Goal: Task Accomplishment & Management: Complete application form

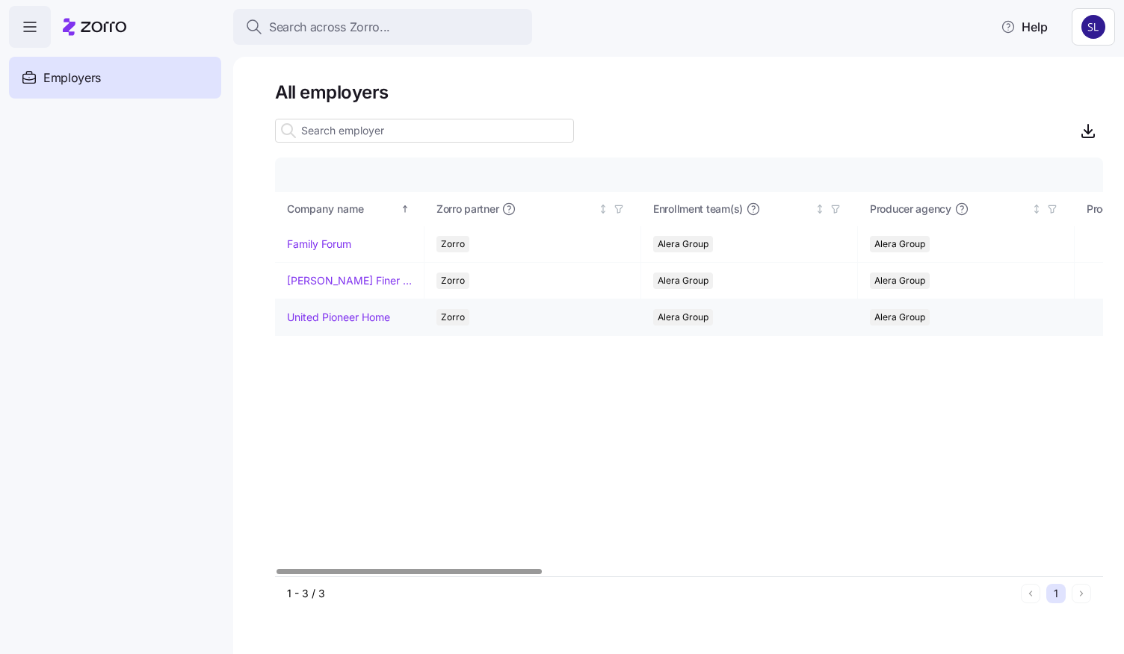
click at [337, 312] on link "United Pioneer Home" at bounding box center [338, 317] width 103 height 15
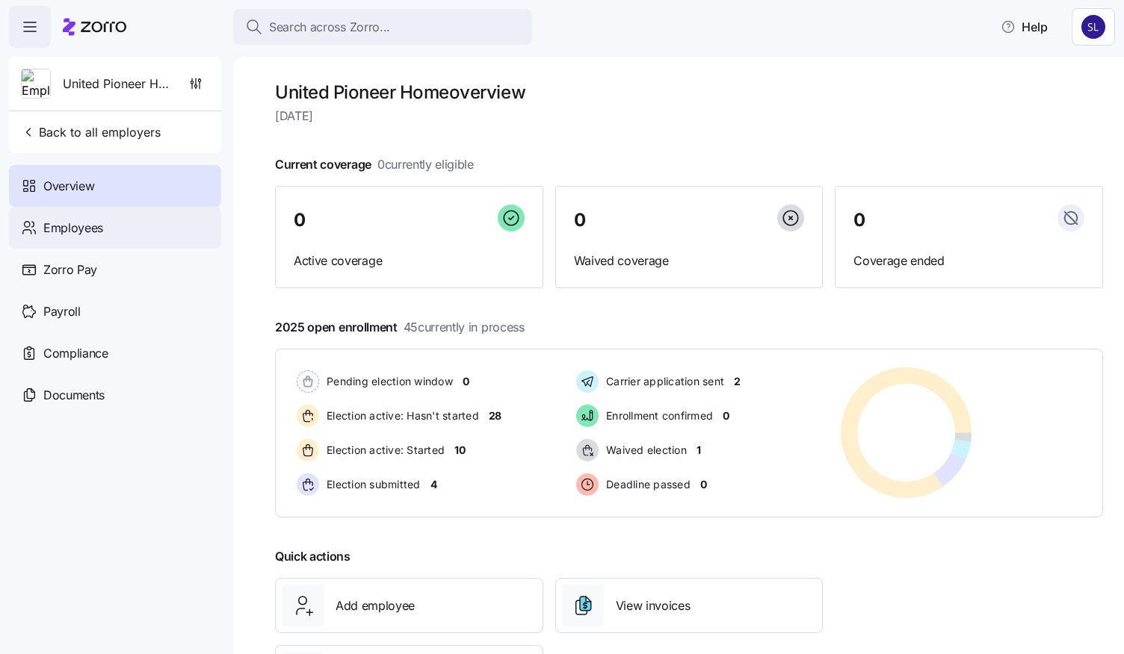
click at [102, 238] on div "Employees" at bounding box center [115, 228] width 212 height 42
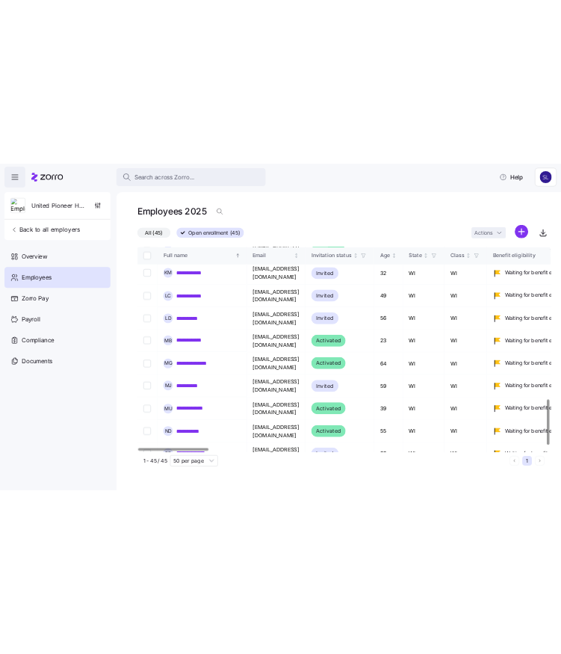
scroll to position [1369, 0]
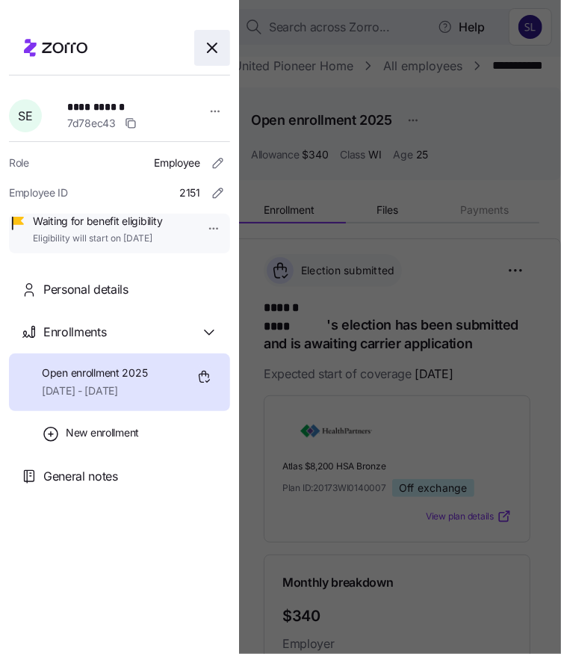
click at [203, 50] on icon "button" at bounding box center [212, 48] width 18 height 18
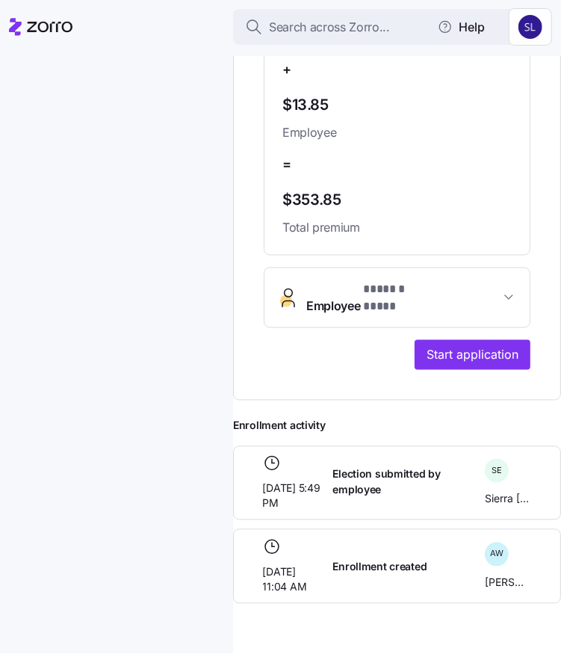
scroll to position [613, 0]
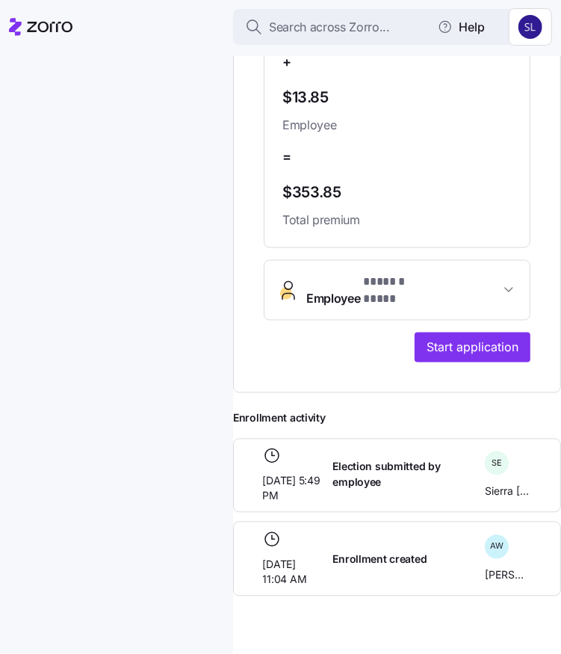
click at [399, 294] on button "Employee * ****** **** *" at bounding box center [396, 291] width 265 height 60
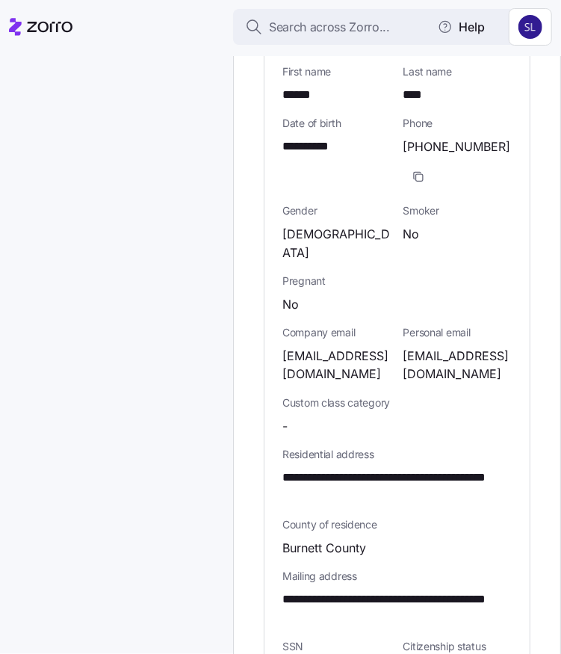
scroll to position [911, 0]
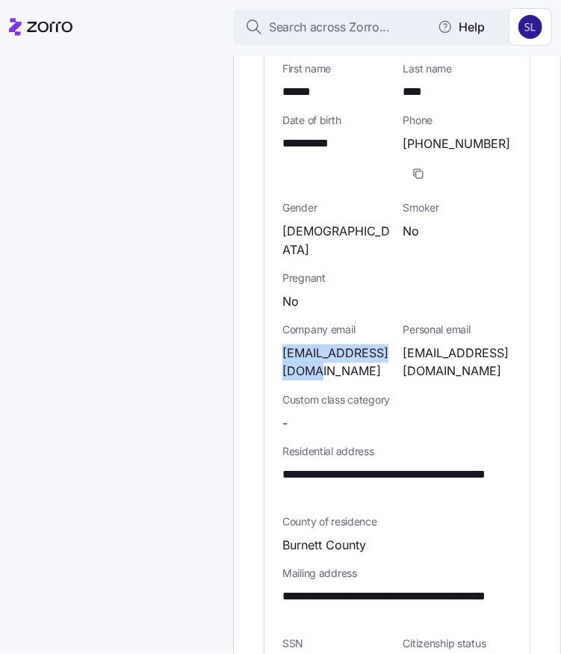
drag, startPoint x: 325, startPoint y: 335, endPoint x: 278, endPoint y: 320, distance: 49.4
click at [278, 320] on div "**********" at bounding box center [396, 455] width 265 height 867
copy span "[EMAIL_ADDRESS][DOMAIN_NAME]"
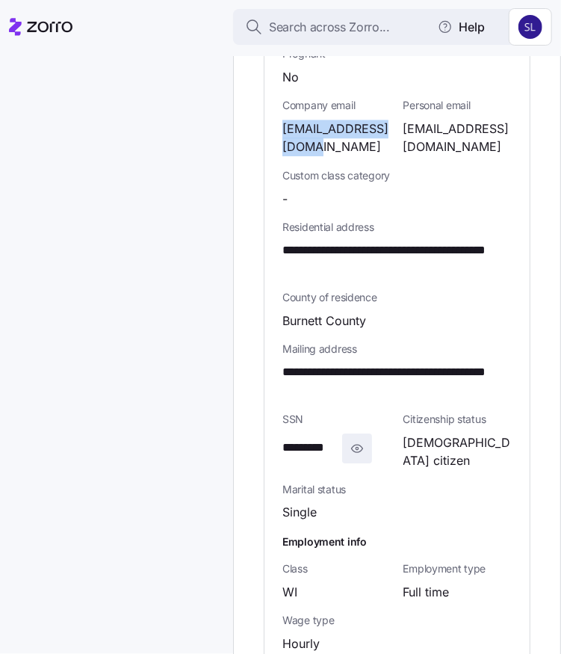
click at [354, 439] on icon "button" at bounding box center [357, 448] width 15 height 18
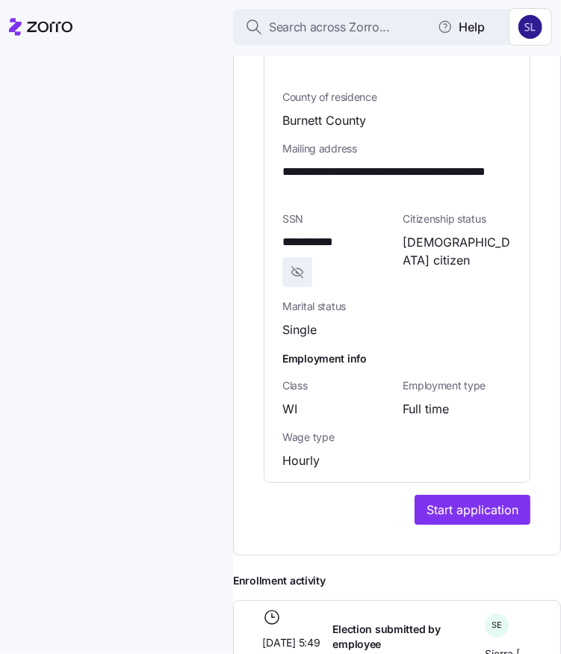
scroll to position [1494, 0]
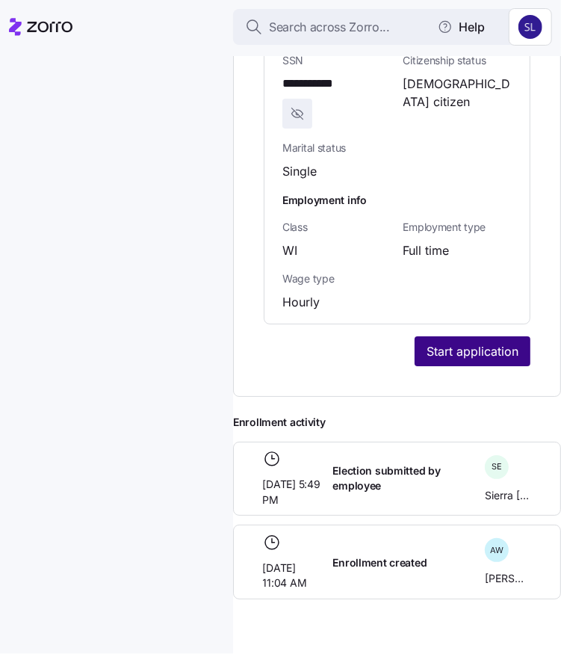
click at [449, 342] on span "Start application" at bounding box center [473, 351] width 92 height 18
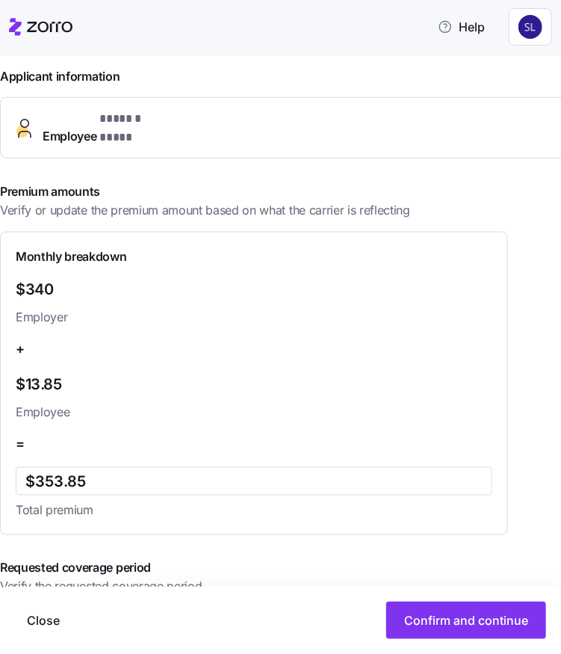
scroll to position [435, 0]
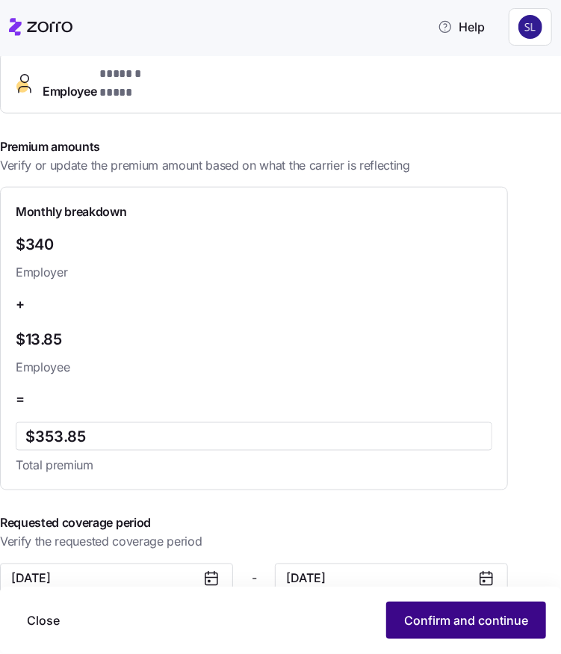
click at [455, 621] on span "Confirm and continue" at bounding box center [466, 620] width 124 height 18
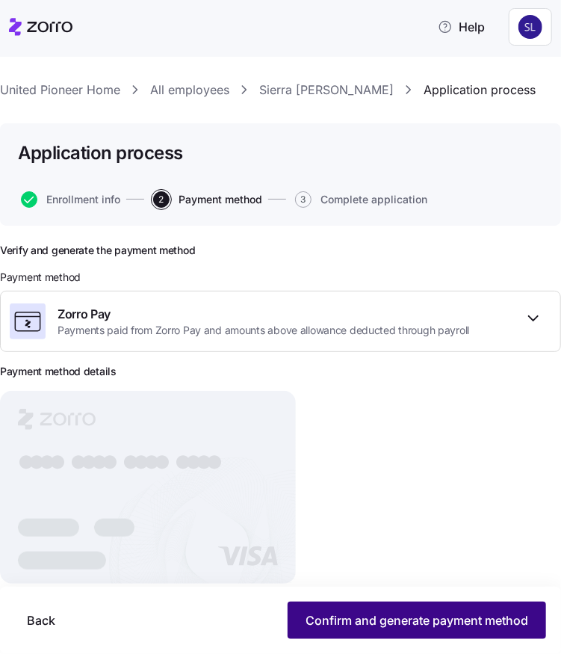
click at [411, 624] on span "Confirm and generate payment method" at bounding box center [417, 620] width 223 height 18
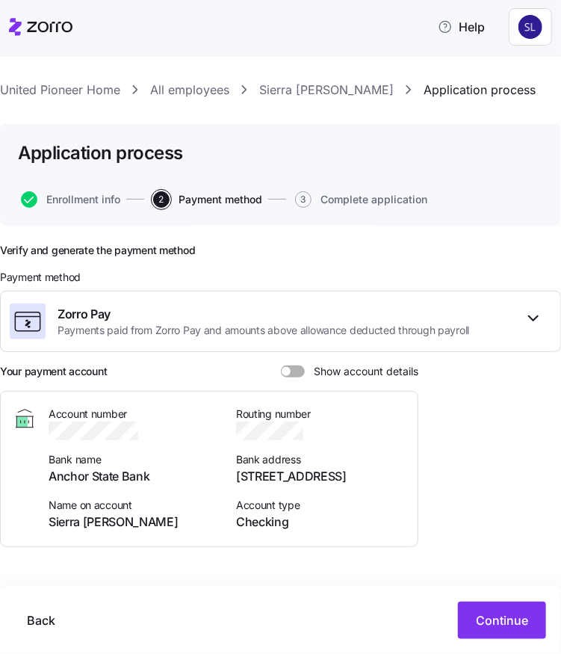
click at [295, 371] on span at bounding box center [298, 371] width 15 height 12
click at [281, 365] on input "Show account details" at bounding box center [281, 365] width 0 height 0
click at [497, 620] on span "Continue" at bounding box center [502, 620] width 52 height 18
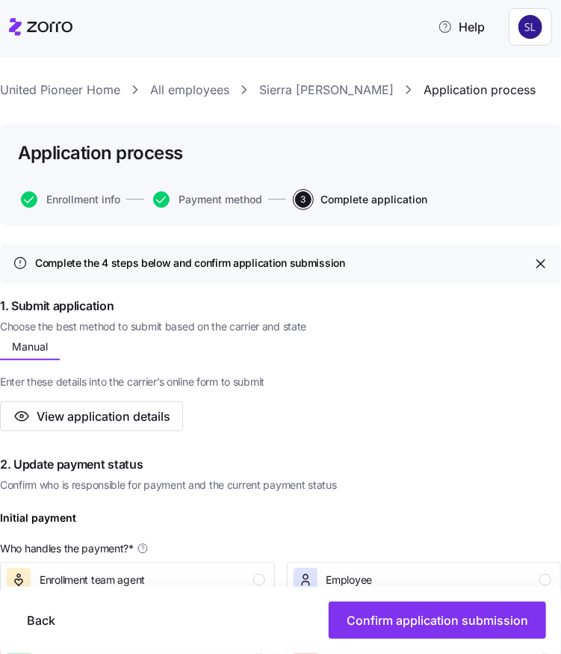
scroll to position [149, 0]
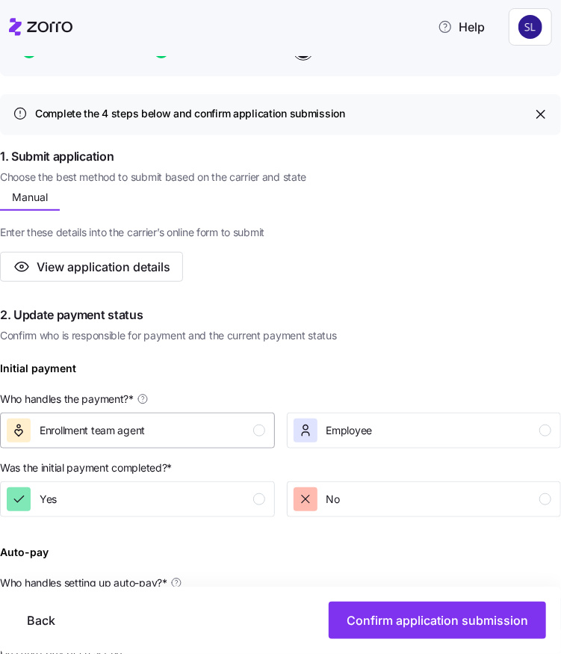
click at [253, 436] on div "button" at bounding box center [259, 430] width 12 height 12
click at [247, 500] on div "Yes" at bounding box center [136, 499] width 258 height 24
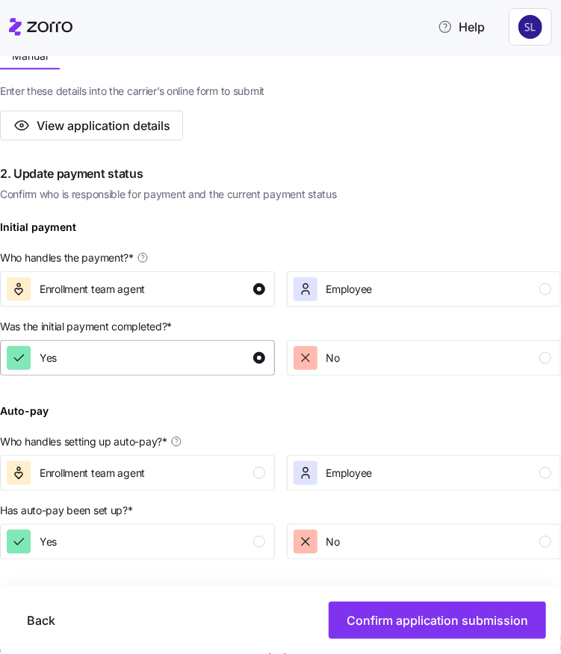
scroll to position [374, 0]
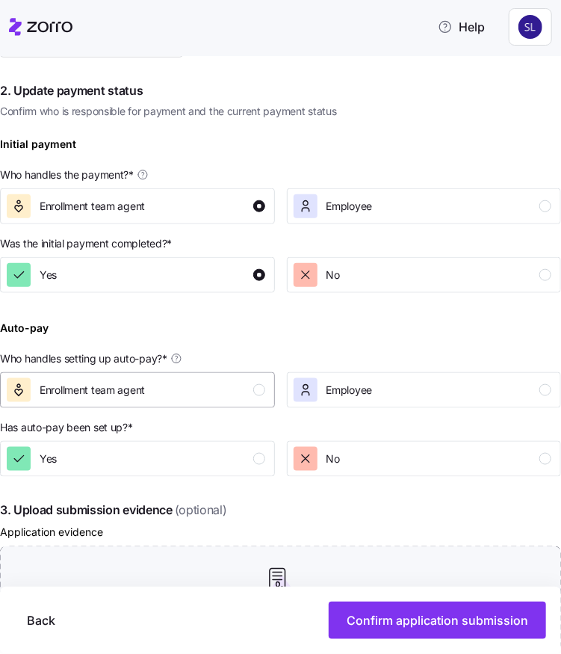
click at [200, 400] on div "Enrollment team agent" at bounding box center [136, 390] width 258 height 24
click at [190, 458] on div "Yes" at bounding box center [136, 459] width 258 height 24
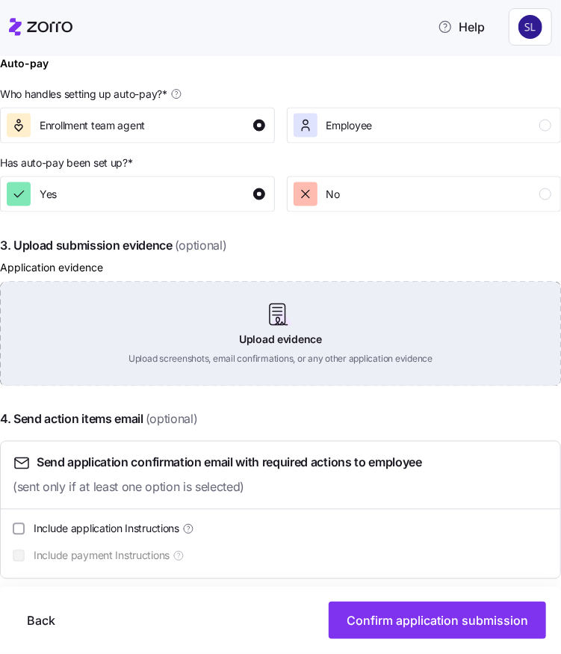
click at [261, 348] on div "Upload evidence Upload screenshots, email confirmations, or any other applicati…" at bounding box center [280, 334] width 561 height 105
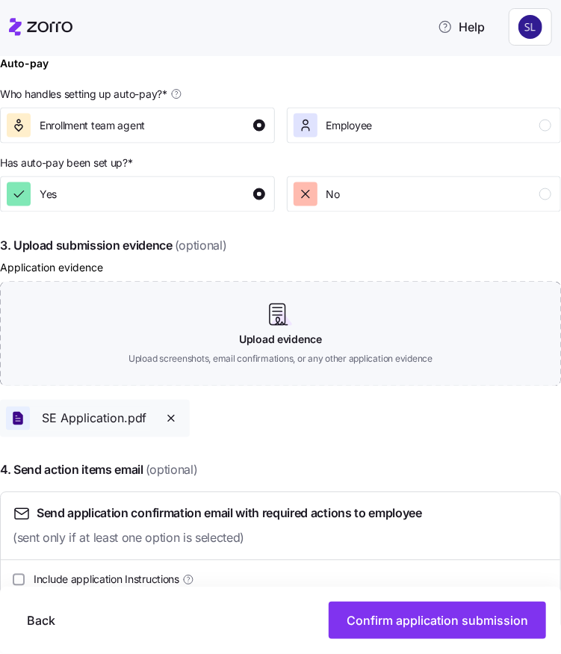
scroll to position [689, 0]
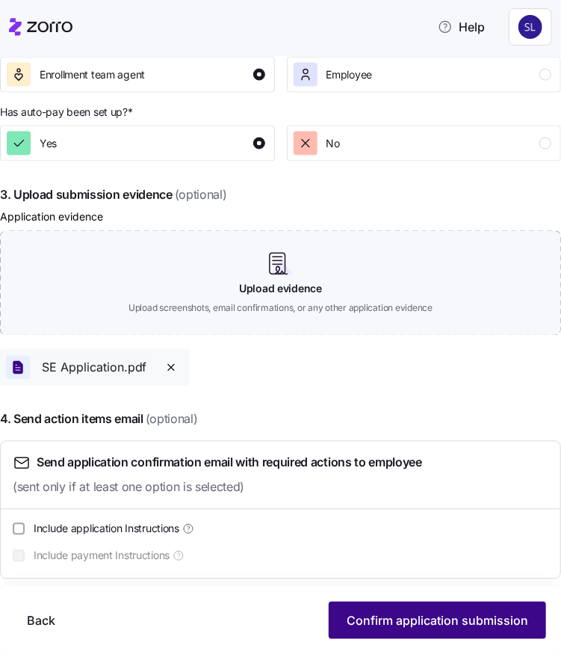
click at [437, 625] on span "Confirm application submission" at bounding box center [438, 620] width 182 height 18
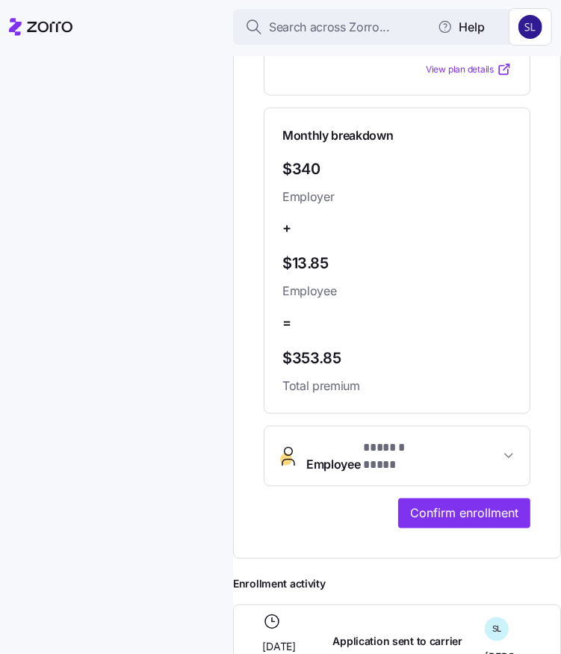
scroll to position [672, 0]
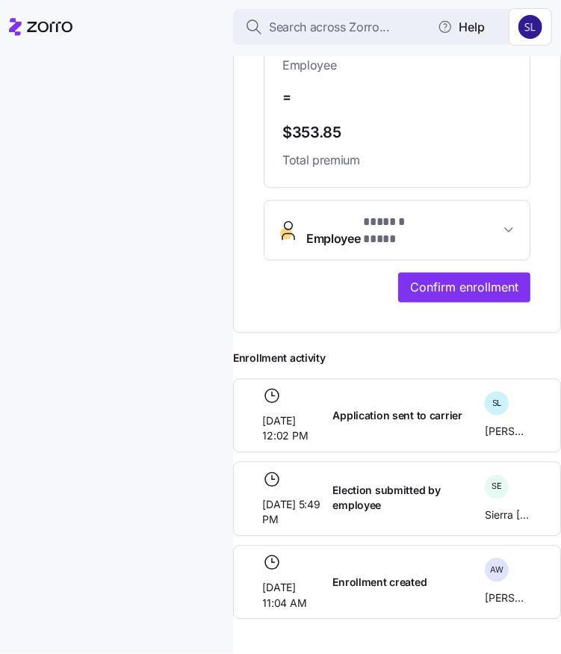
click at [492, 252] on button "Employee * ****** **** *" at bounding box center [396, 231] width 265 height 60
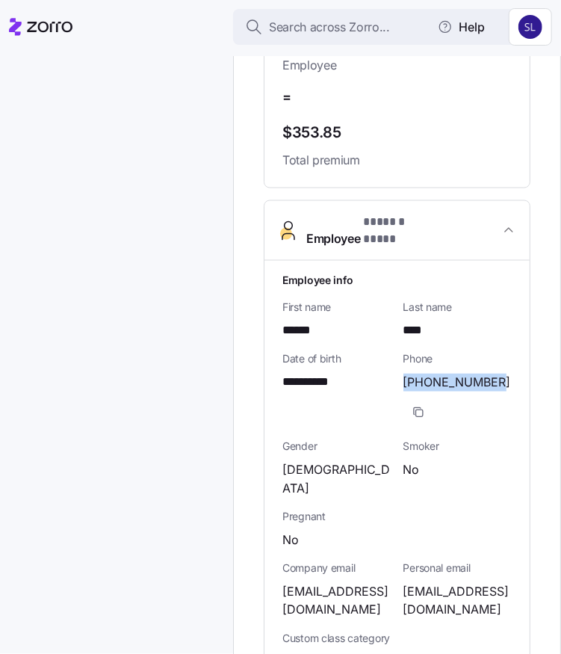
drag, startPoint x: 483, startPoint y: 392, endPoint x: 398, endPoint y: 391, distance: 84.4
click at [403, 391] on div "[PHONE_NUMBER]" at bounding box center [457, 401] width 109 height 55
copy span "[PHONE_NUMBER]"
click at [429, 170] on span "Total premium" at bounding box center [396, 160] width 229 height 19
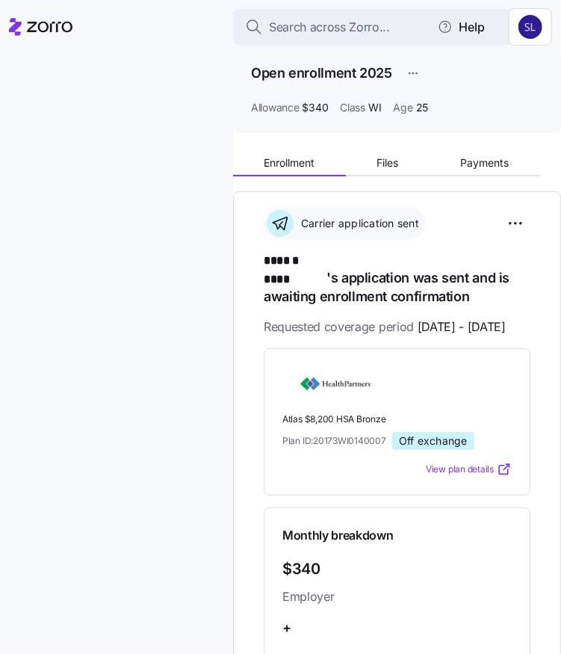
scroll to position [0, 0]
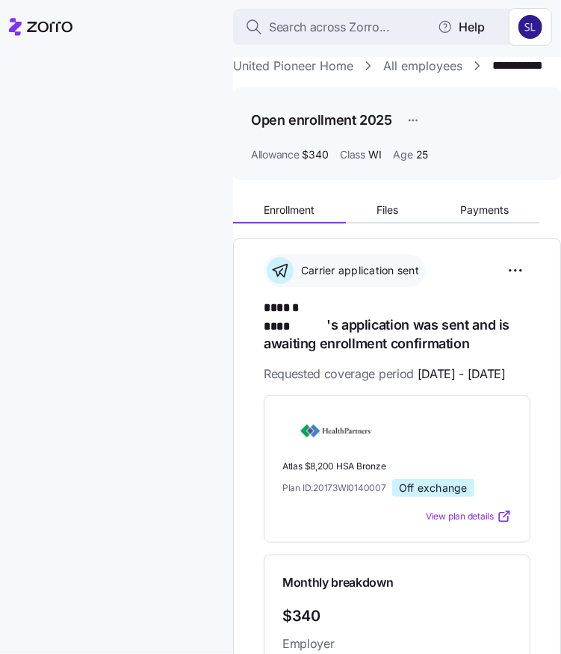
click at [397, 69] on link "All employees" at bounding box center [422, 66] width 79 height 19
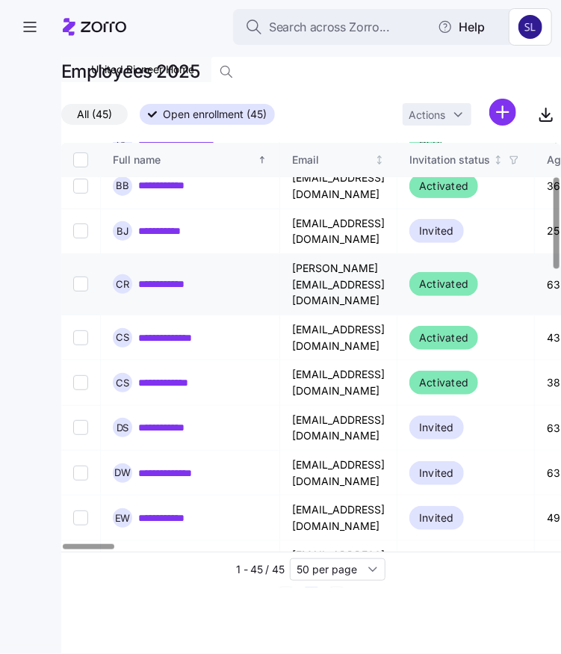
scroll to position [374, 0]
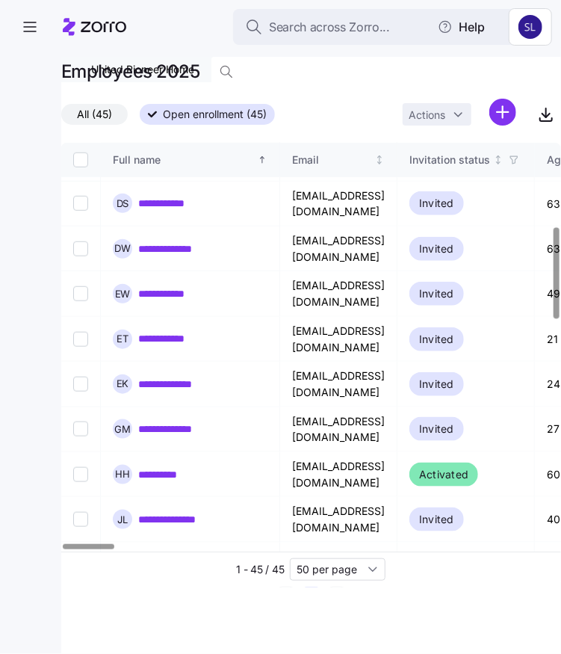
click at [179, 648] on link "**********" at bounding box center [168, 655] width 61 height 15
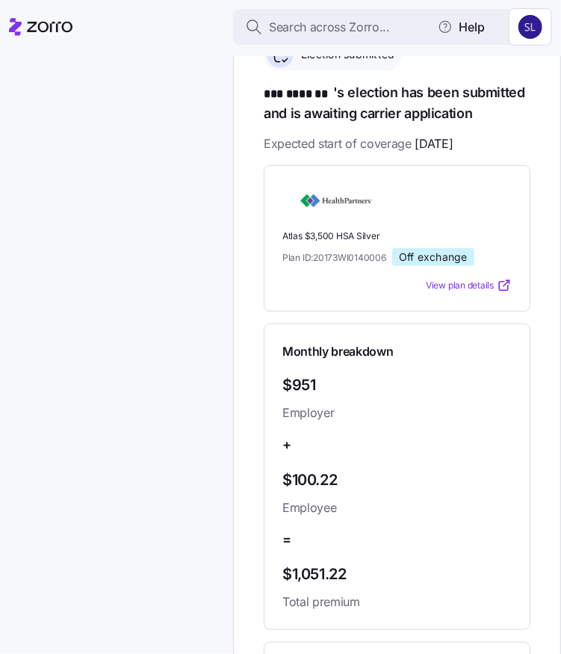
scroll to position [374, 0]
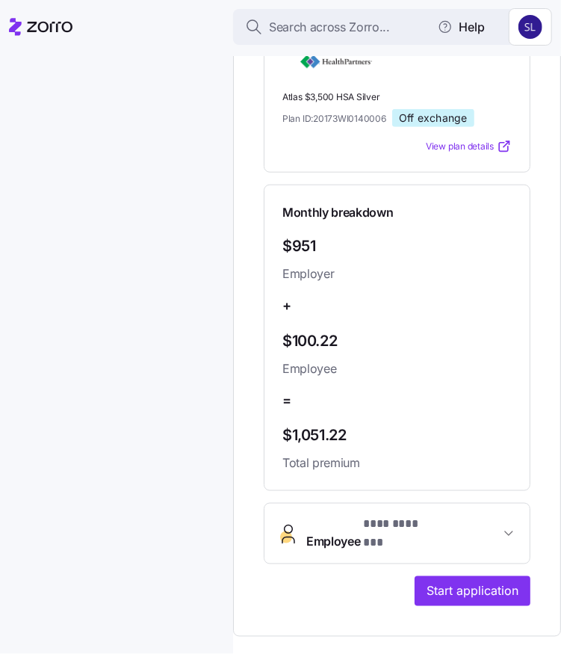
drag, startPoint x: 439, startPoint y: 547, endPoint x: 399, endPoint y: 521, distance: 48.1
click at [439, 547] on span "Employee * *** ******* *" at bounding box center [402, 533] width 193 height 36
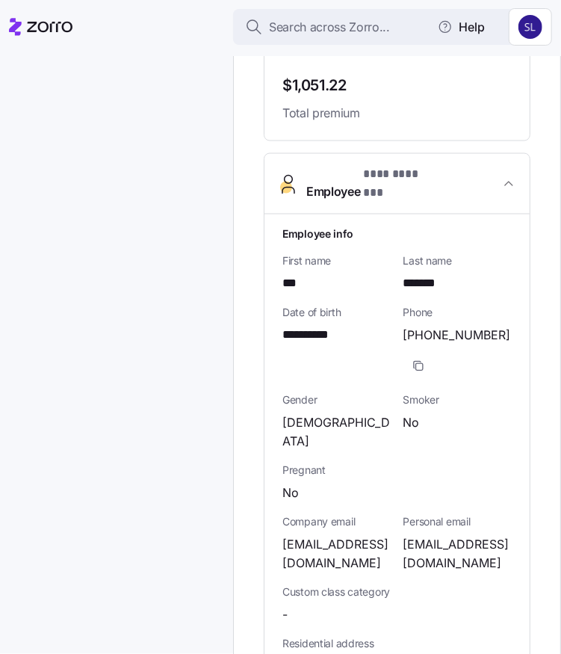
scroll to position [747, 0]
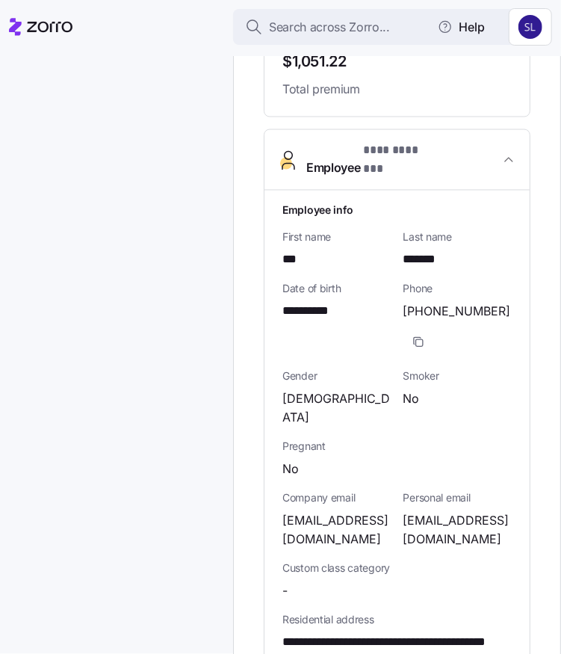
drag, startPoint x: 374, startPoint y: 527, endPoint x: 270, endPoint y: 504, distance: 106.2
click at [270, 504] on div "**********" at bounding box center [396, 623] width 265 height 867
copy span "[EMAIL_ADDRESS][DOMAIN_NAME]"
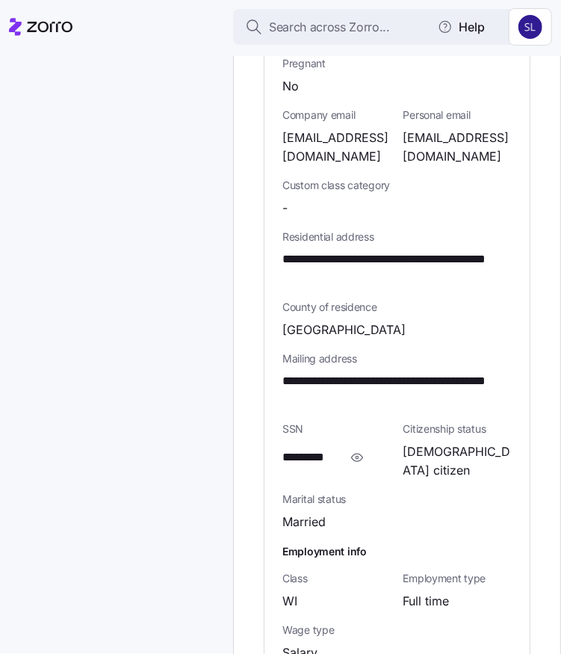
scroll to position [1195, 0]
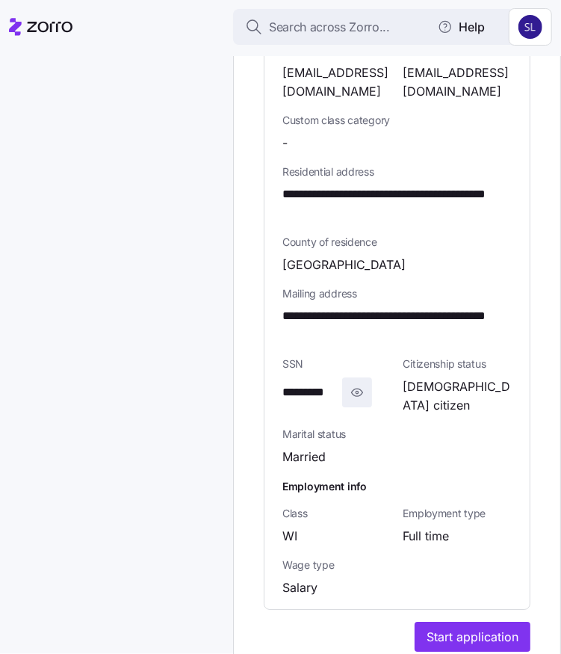
click at [359, 388] on icon "button" at bounding box center [357, 392] width 15 height 18
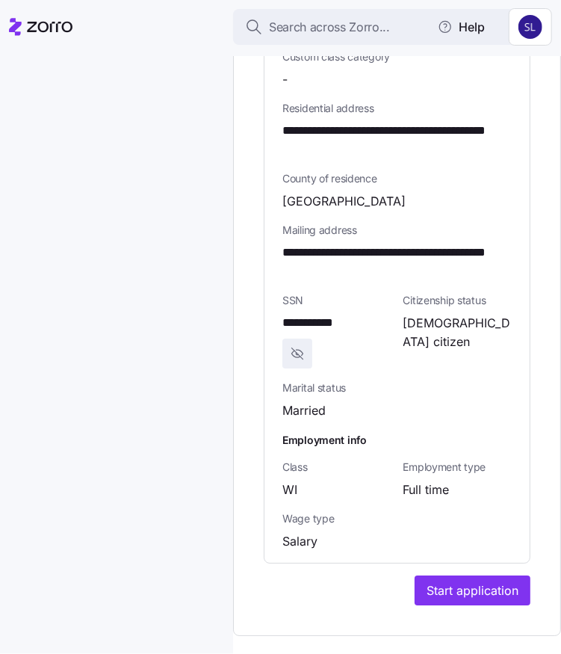
scroll to position [1345, 0]
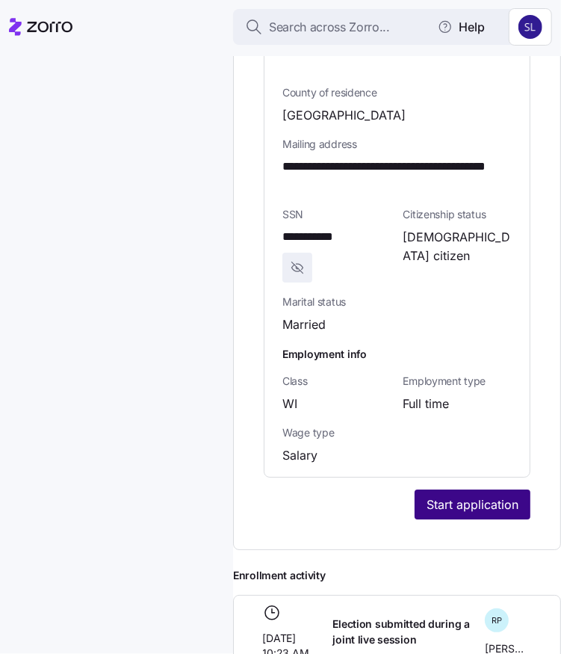
click at [444, 499] on span "Start application" at bounding box center [473, 504] width 92 height 18
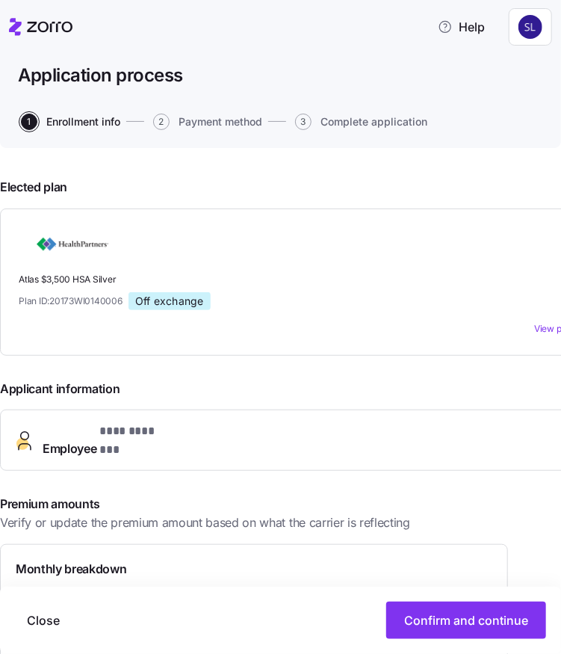
scroll to position [224, 0]
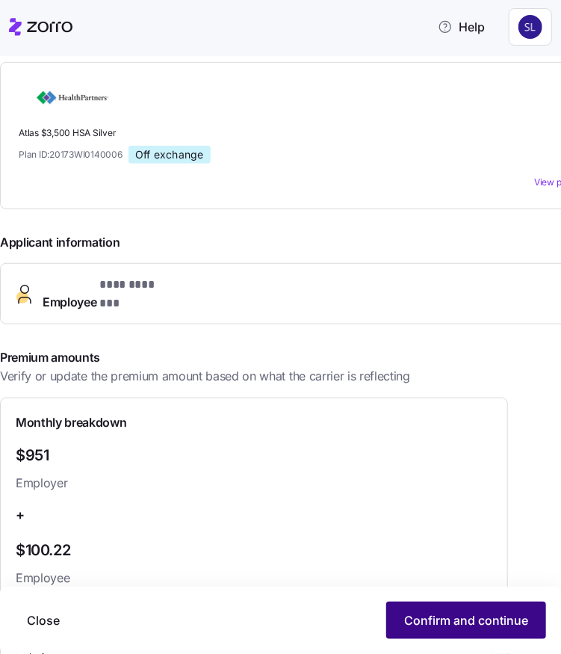
click at [449, 613] on span "Confirm and continue" at bounding box center [466, 620] width 124 height 18
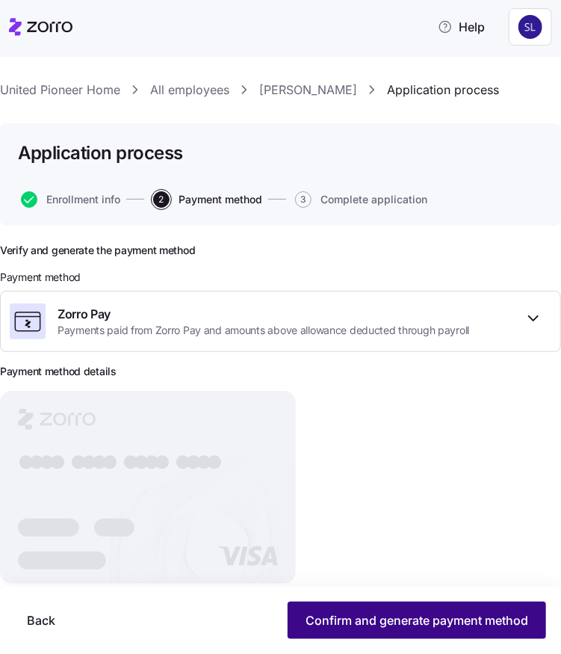
click at [376, 625] on span "Confirm and generate payment method" at bounding box center [417, 620] width 223 height 18
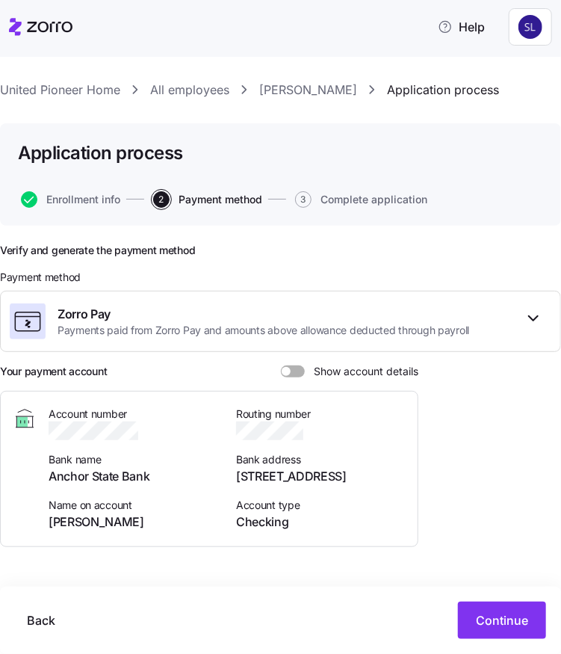
click at [292, 371] on span at bounding box center [298, 371] width 15 height 12
click at [281, 365] on input "Show account details" at bounding box center [281, 365] width 0 height 0
click at [496, 631] on button "Continue" at bounding box center [502, 619] width 88 height 37
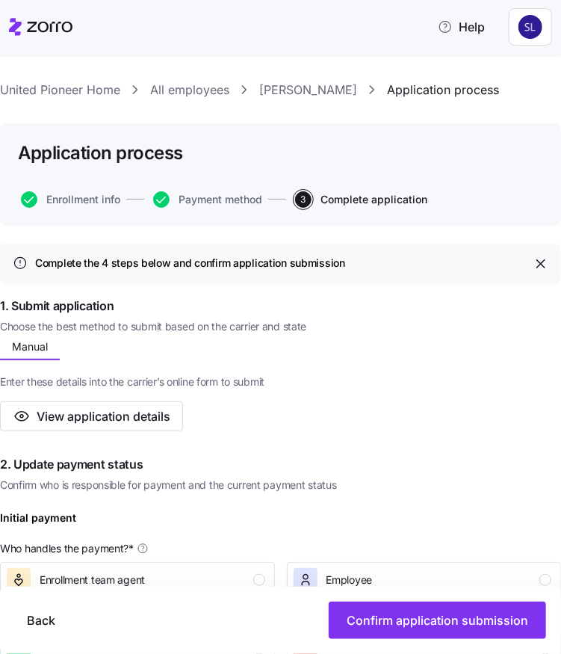
scroll to position [224, 0]
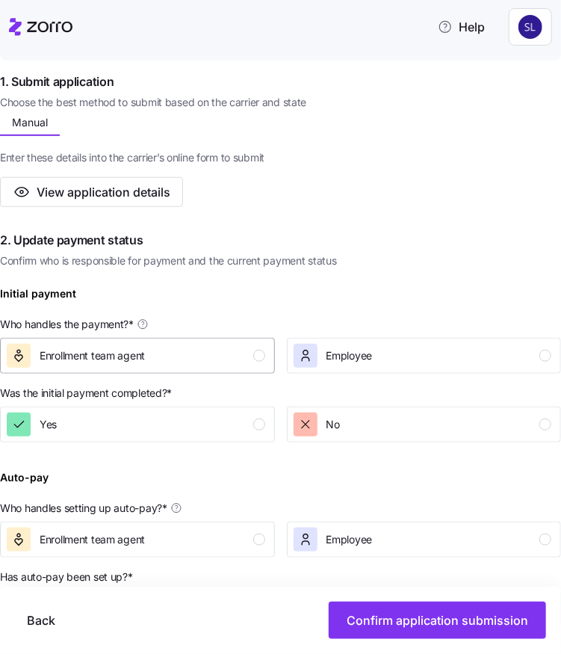
click at [233, 362] on div "Enrollment team agent" at bounding box center [136, 356] width 258 height 24
click at [223, 425] on div "Yes" at bounding box center [136, 424] width 258 height 24
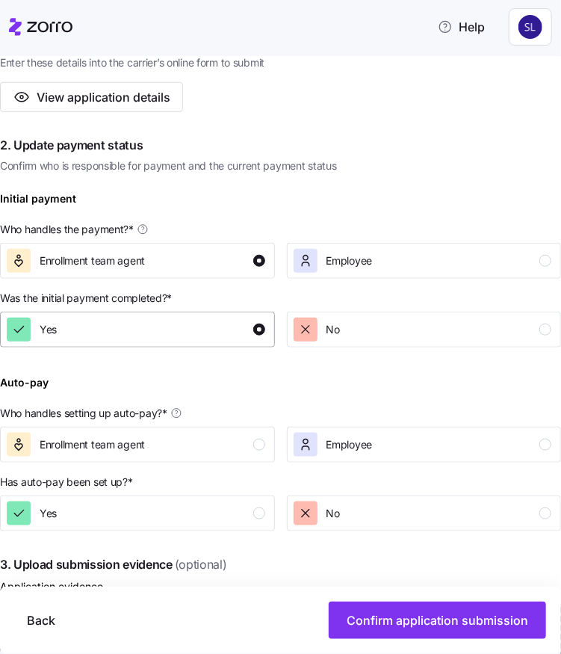
scroll to position [374, 0]
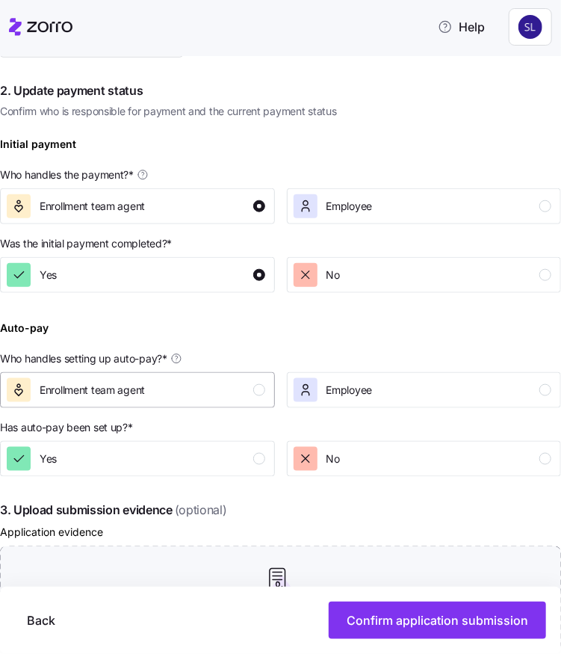
click at [202, 383] on div "Enrollment team agent" at bounding box center [136, 390] width 258 height 24
click at [188, 463] on div "Yes" at bounding box center [136, 459] width 258 height 24
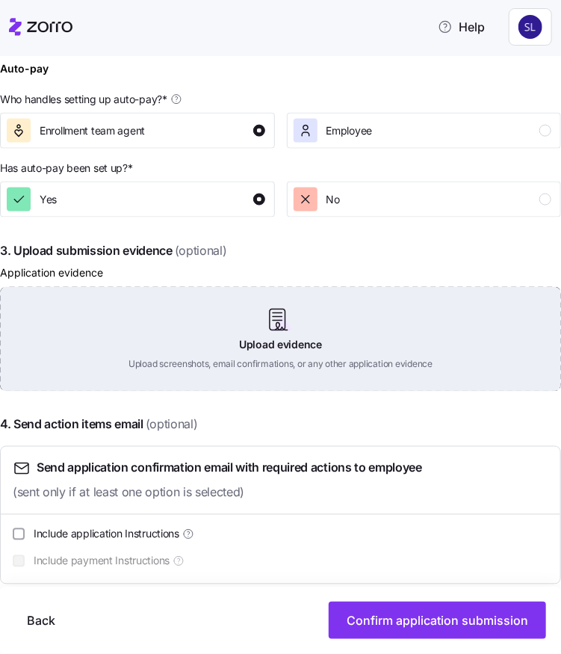
scroll to position [638, 0]
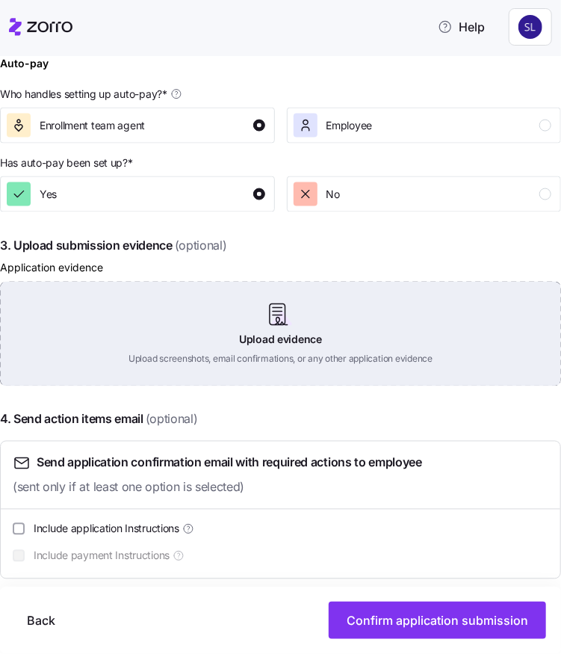
click at [255, 339] on div "Upload evidence Upload screenshots, email confirmations, or any other applicati…" at bounding box center [280, 334] width 561 height 105
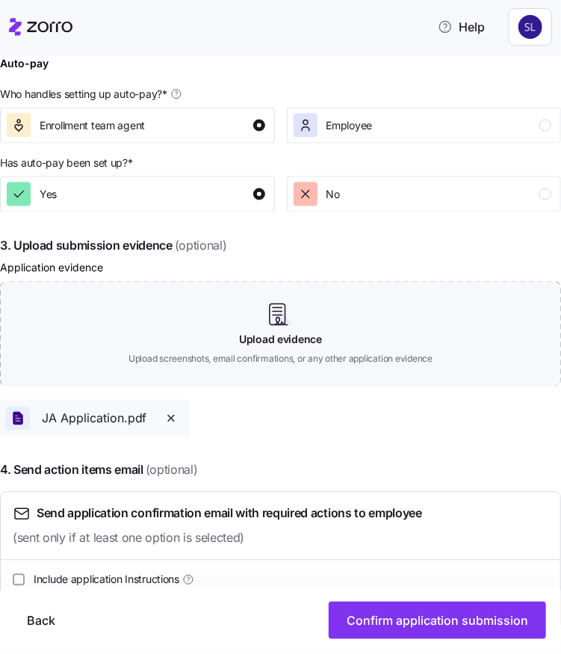
scroll to position [689, 0]
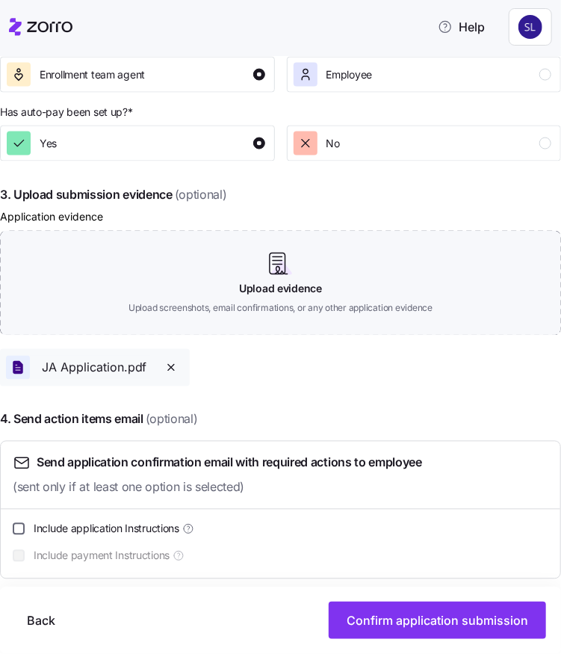
click at [22, 531] on input "Include application Instructions" at bounding box center [19, 529] width 12 height 12
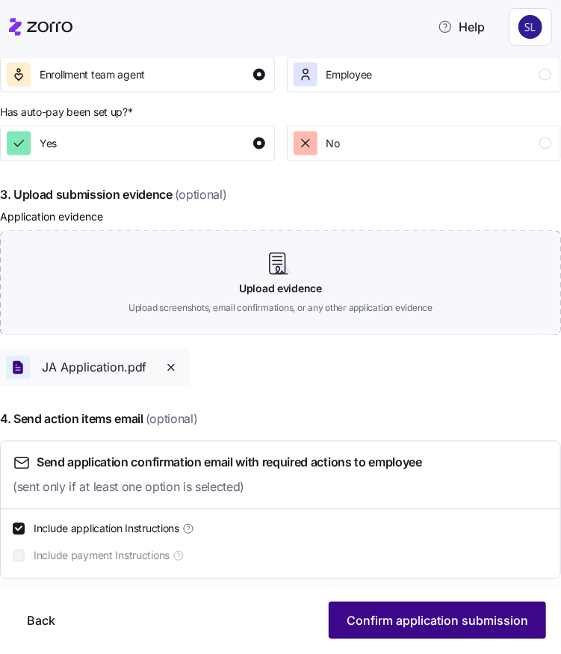
click at [429, 625] on span "Confirm application submission" at bounding box center [438, 620] width 182 height 18
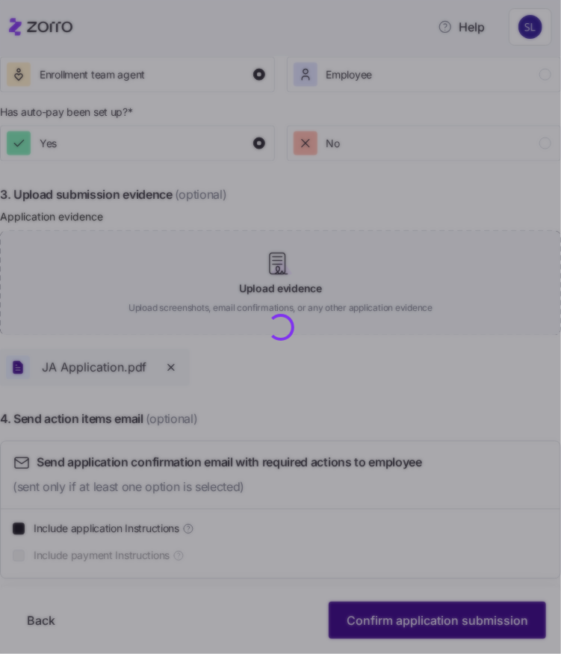
checkbox input "false"
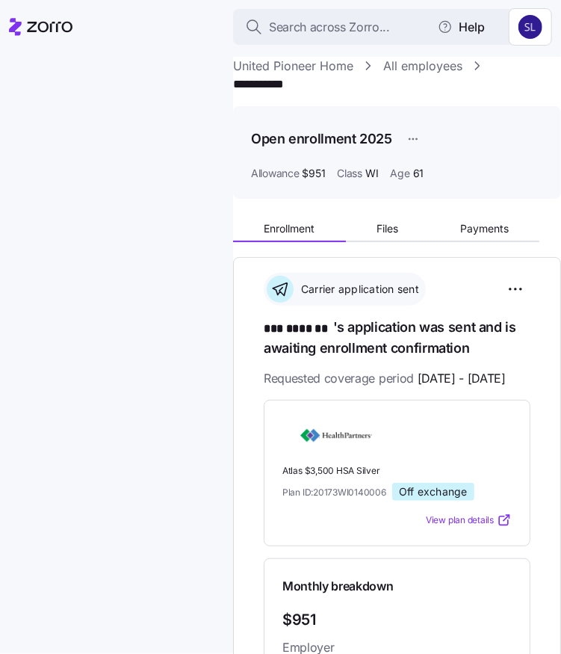
click at [442, 62] on link "All employees" at bounding box center [422, 66] width 79 height 19
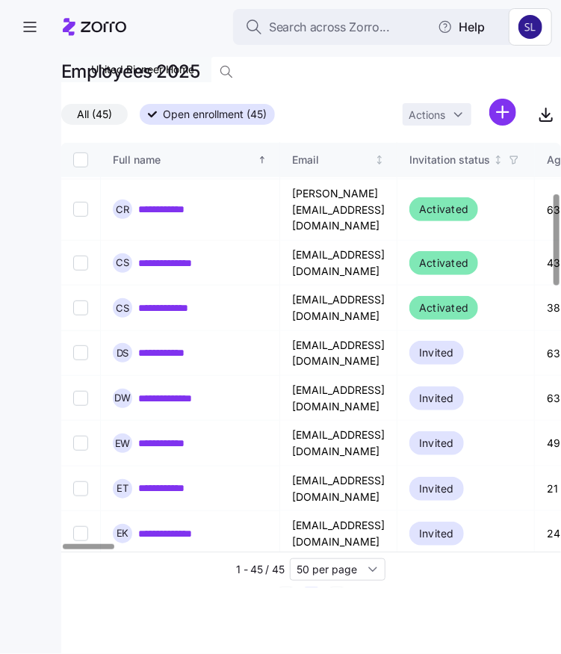
scroll to position [448, 0]
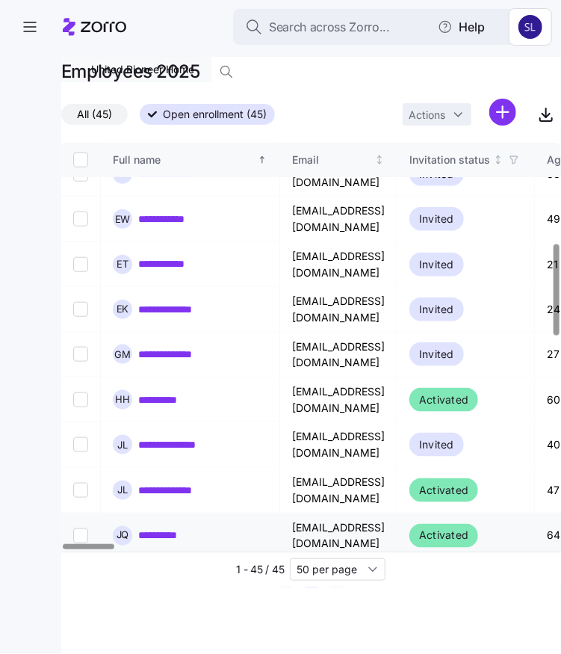
click at [169, 528] on link "**********" at bounding box center [165, 535] width 55 height 15
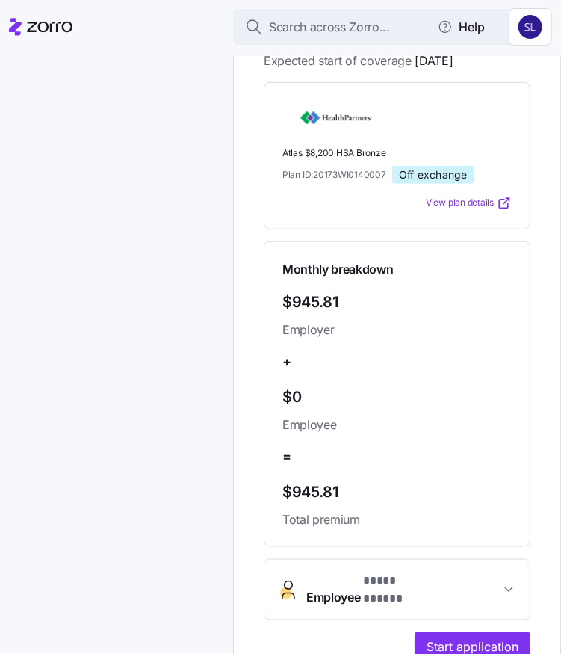
scroll to position [598, 0]
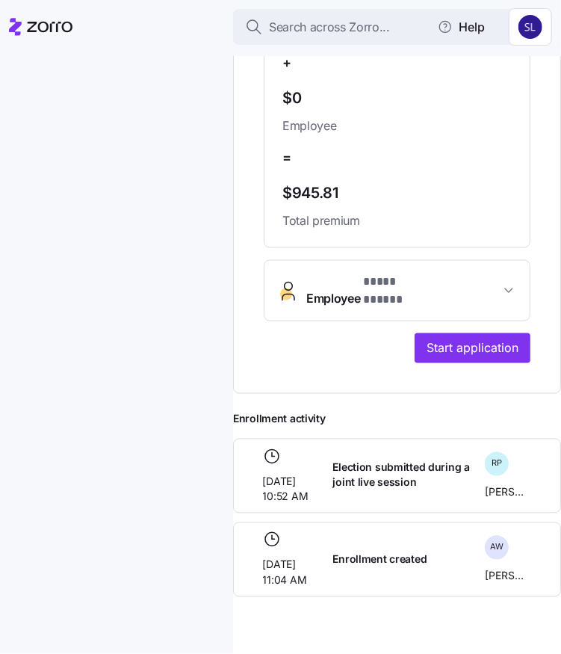
click at [398, 289] on button "Employee * **** ***** *" at bounding box center [396, 291] width 265 height 60
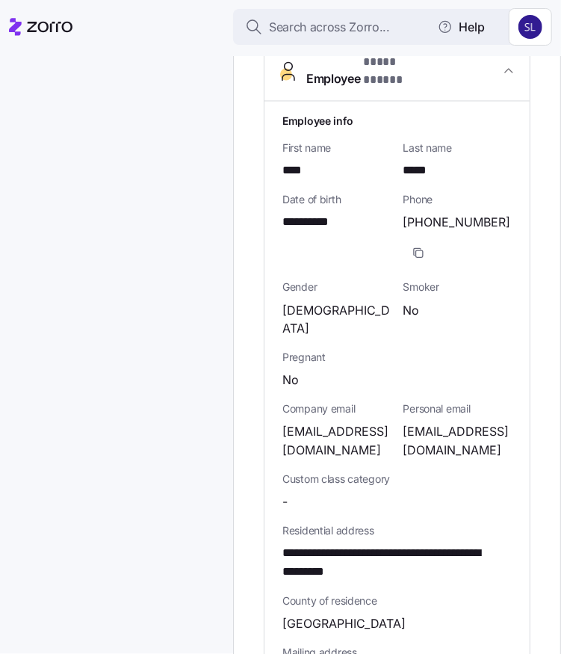
scroll to position [822, 0]
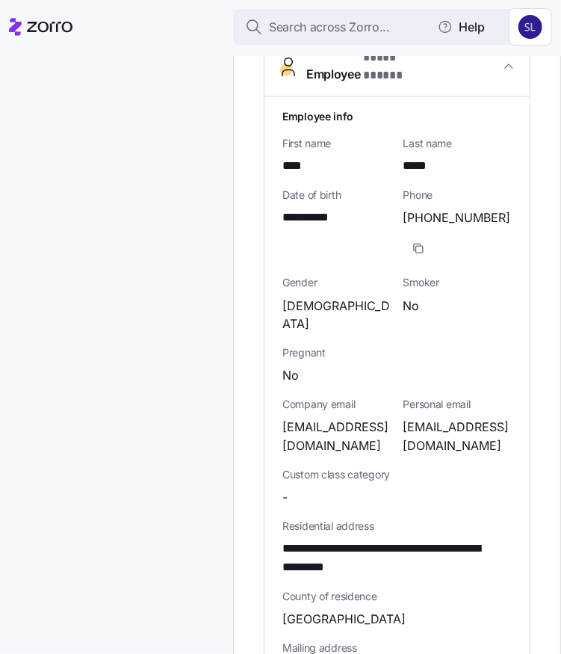
drag, startPoint x: 371, startPoint y: 436, endPoint x: 278, endPoint y: 414, distance: 95.3
click at [278, 414] on div "**********" at bounding box center [396, 530] width 265 height 867
copy span "[EMAIL_ADDRESS][DOMAIN_NAME]"
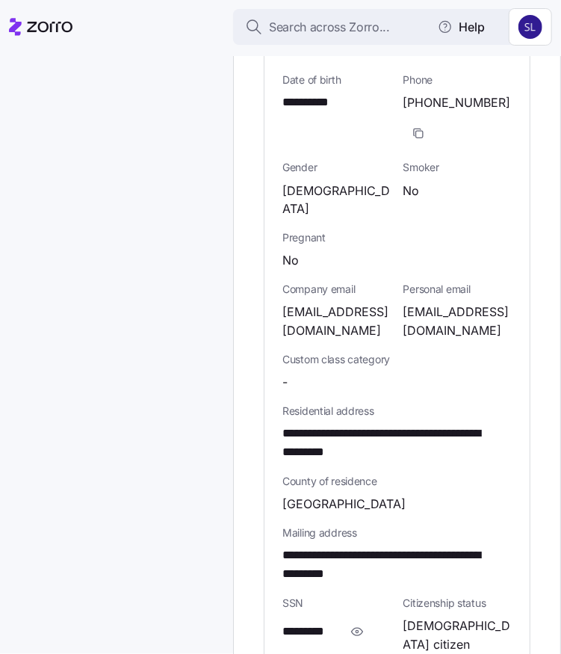
scroll to position [1046, 0]
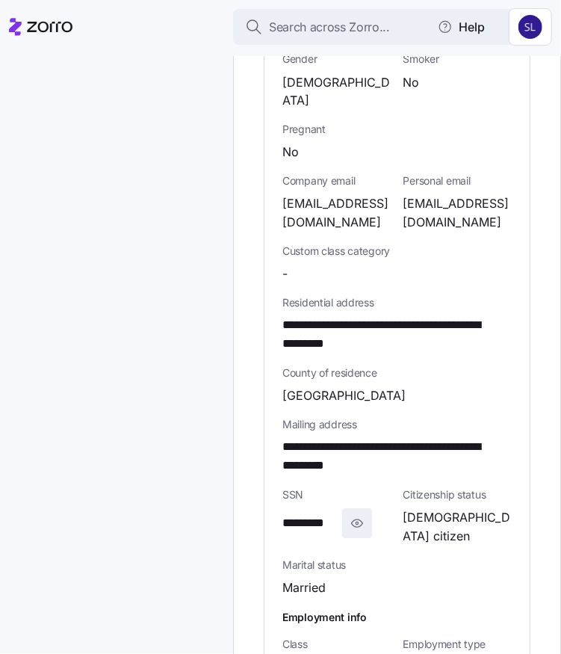
click at [350, 510] on span "button" at bounding box center [357, 523] width 28 height 28
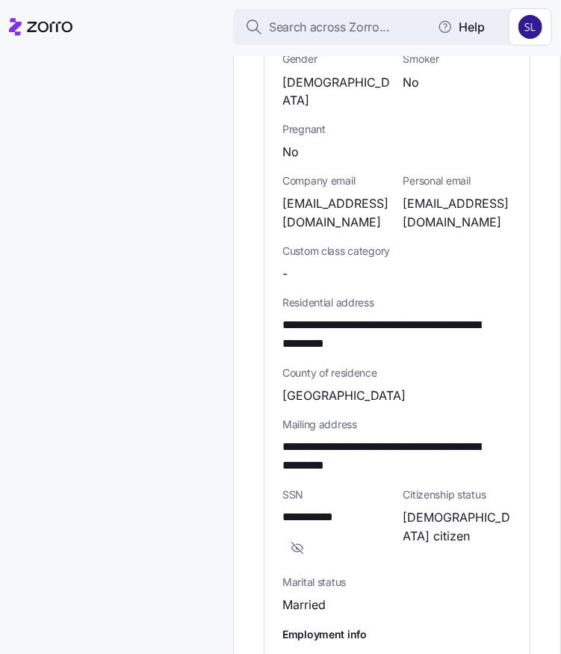
scroll to position [1345, 0]
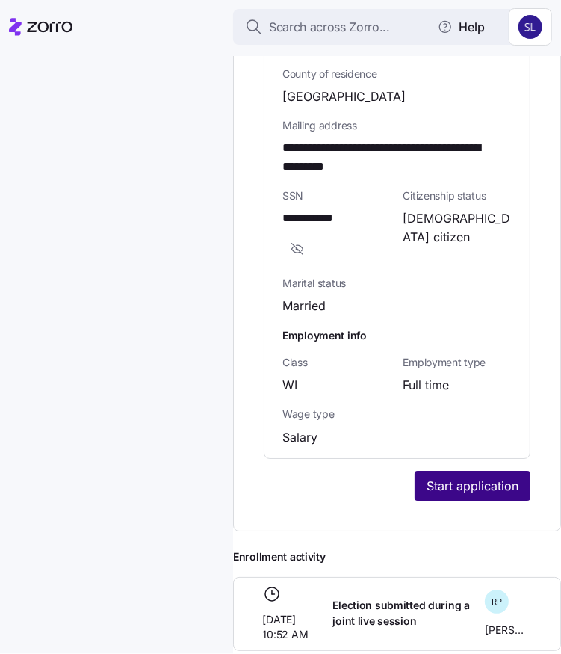
click at [453, 483] on span "Start application" at bounding box center [473, 486] width 92 height 18
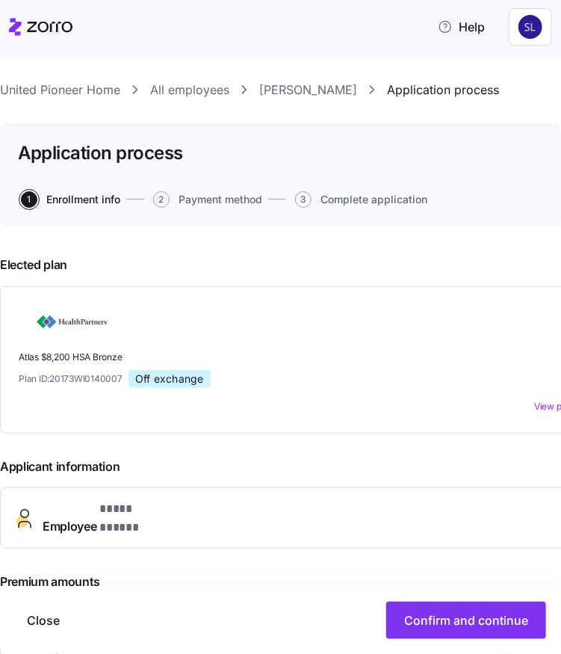
scroll to position [299, 0]
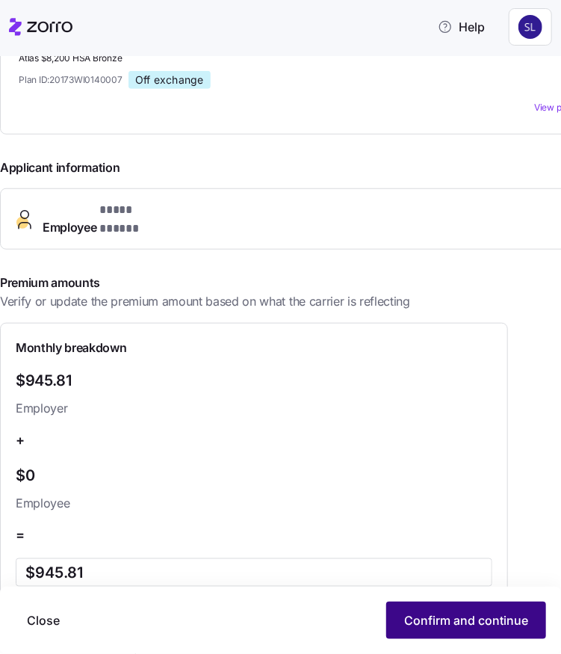
click at [466, 625] on span "Confirm and continue" at bounding box center [466, 620] width 124 height 18
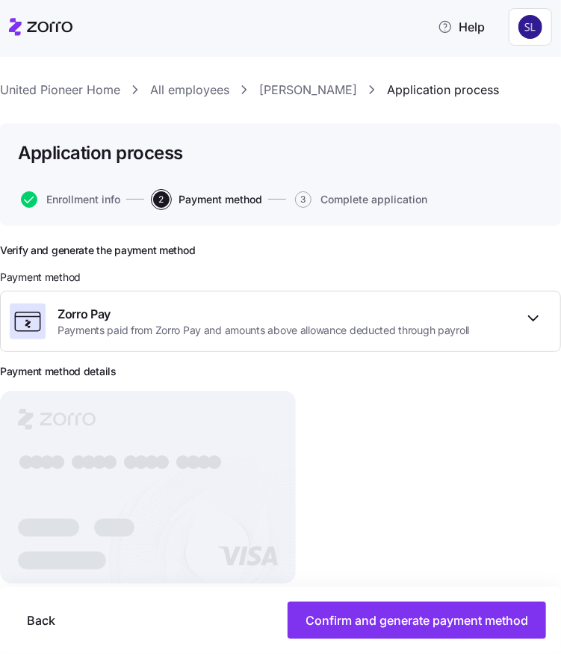
scroll to position [15, 0]
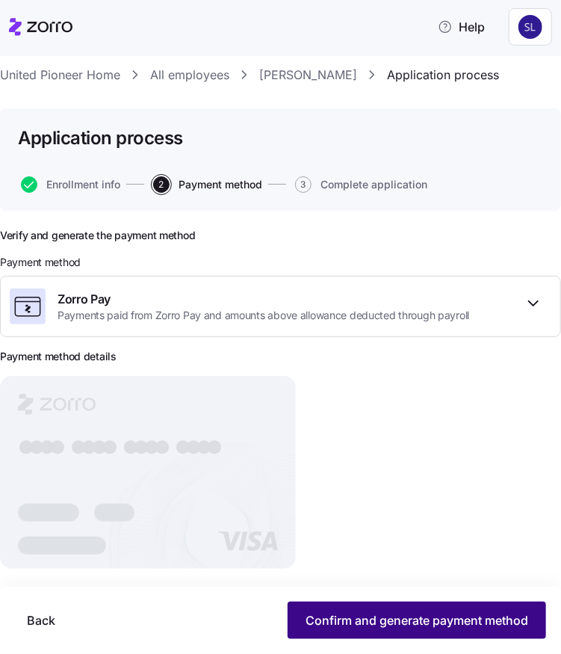
click at [363, 620] on span "Confirm and generate payment method" at bounding box center [417, 620] width 223 height 18
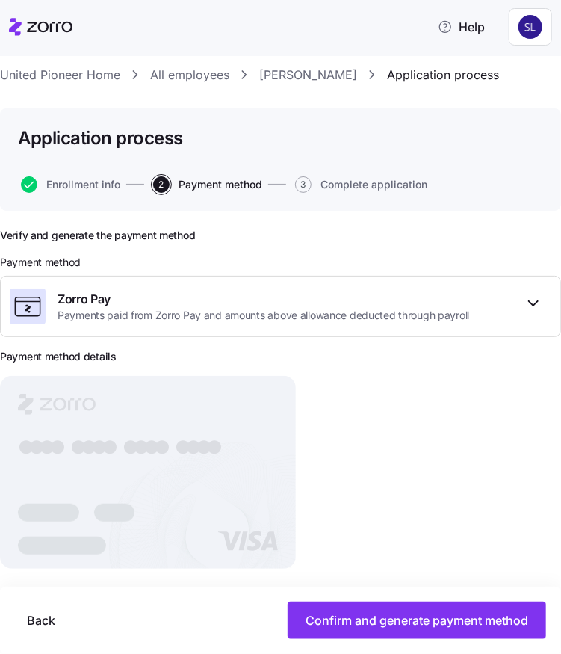
scroll to position [0, 0]
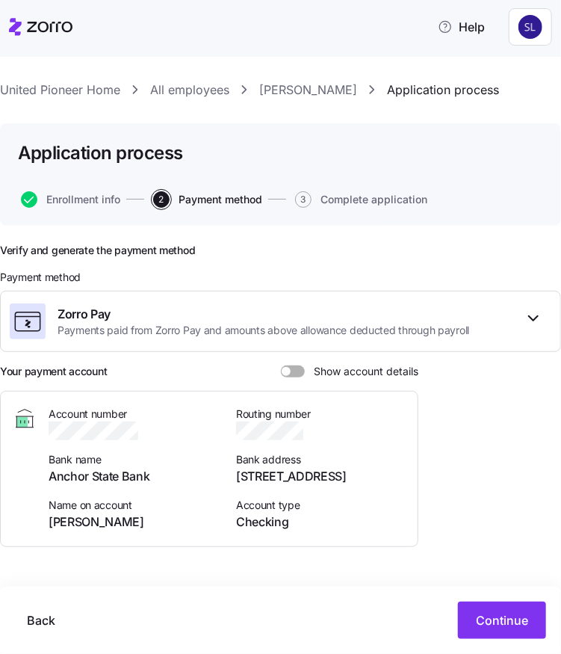
click at [300, 370] on span at bounding box center [298, 371] width 15 height 12
click at [281, 365] on input "Show account details" at bounding box center [281, 365] width 0 height 0
click at [494, 614] on span "Continue" at bounding box center [502, 620] width 52 height 18
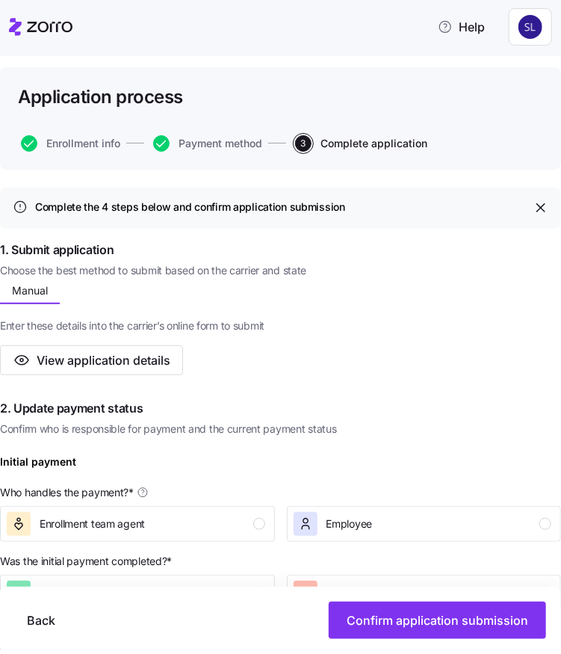
scroll to position [149, 0]
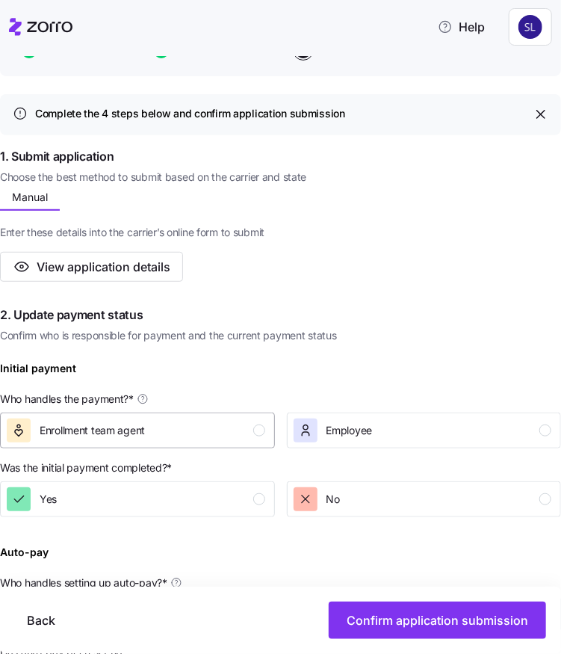
click at [207, 435] on div "Enrollment team agent" at bounding box center [136, 430] width 258 height 24
click at [196, 495] on div "Yes" at bounding box center [136, 499] width 258 height 24
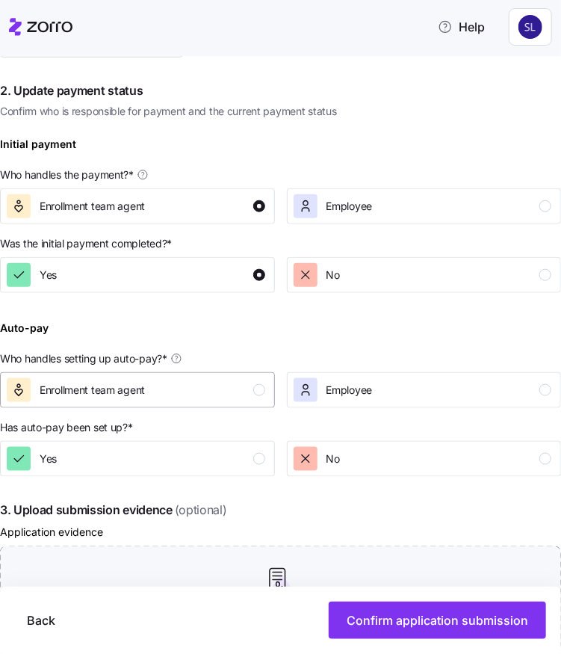
click at [173, 390] on div "Enrollment team agent" at bounding box center [136, 390] width 258 height 24
click at [160, 454] on div "Yes" at bounding box center [136, 459] width 258 height 24
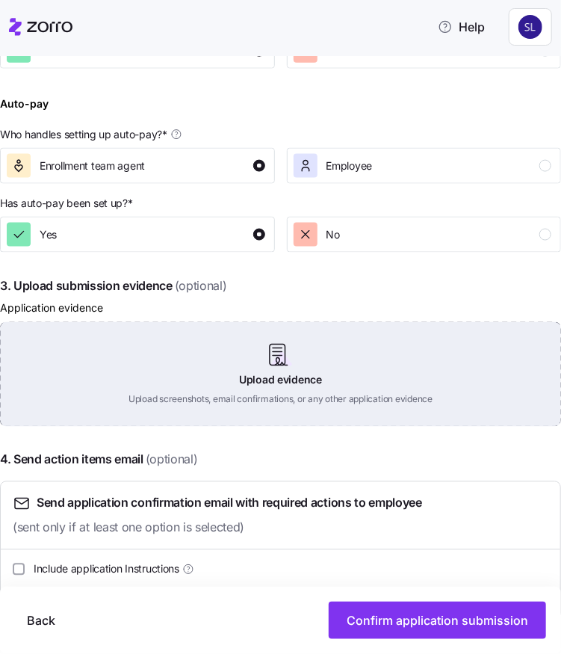
click at [248, 380] on div "Upload evidence Upload screenshots, email confirmations, or any other applicati…" at bounding box center [280, 374] width 561 height 105
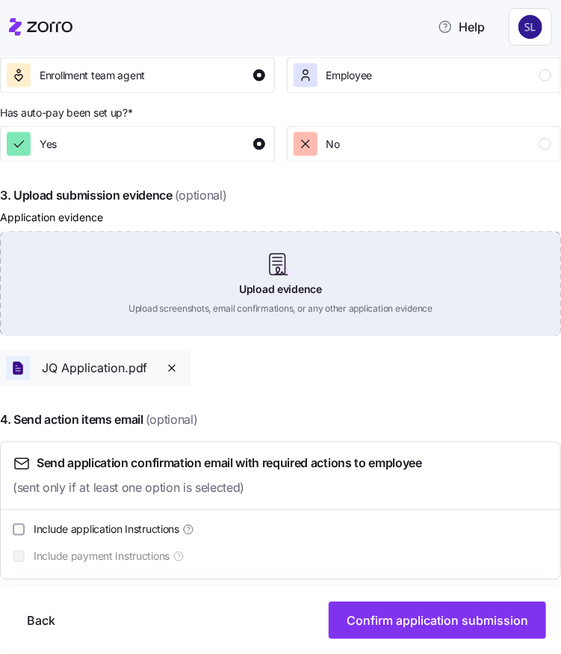
scroll to position [689, 0]
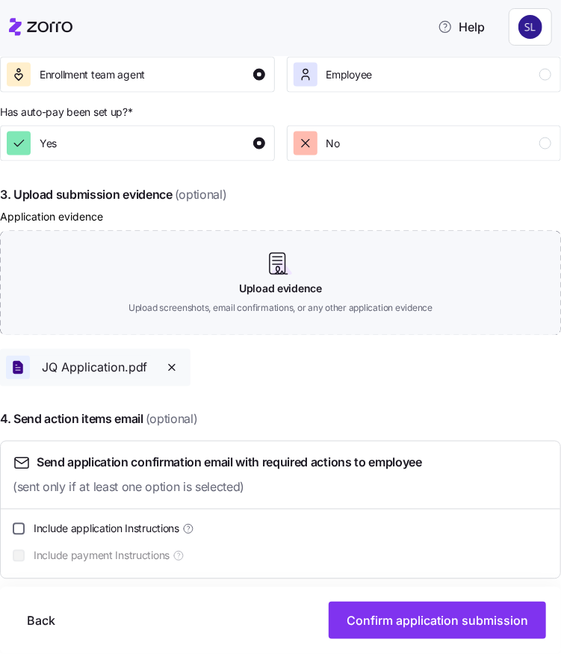
click at [25, 528] on input "Include application Instructions" at bounding box center [19, 529] width 12 height 12
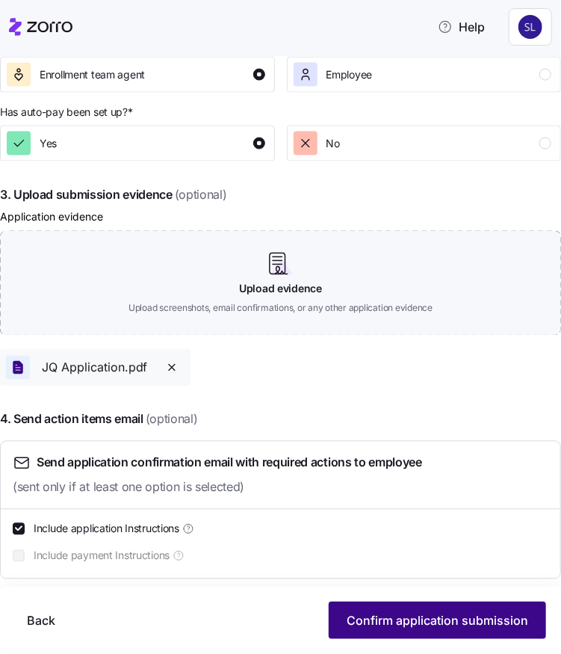
click at [400, 625] on span "Confirm application submission" at bounding box center [438, 620] width 182 height 18
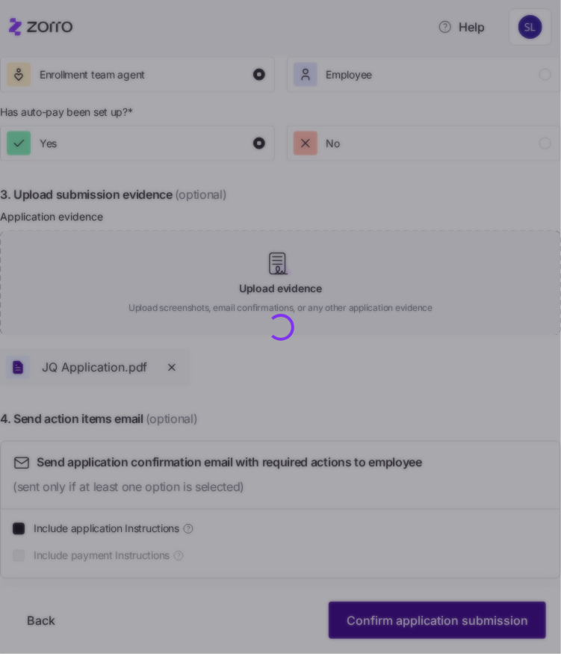
checkbox input "false"
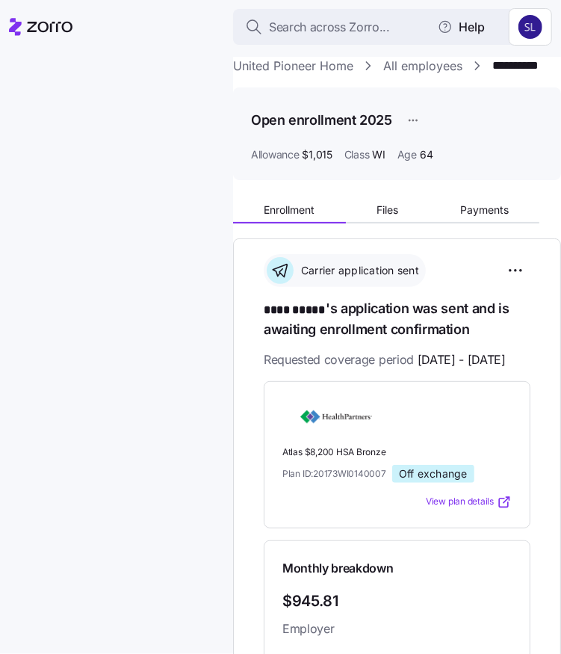
click at [408, 71] on link "All employees" at bounding box center [422, 66] width 79 height 19
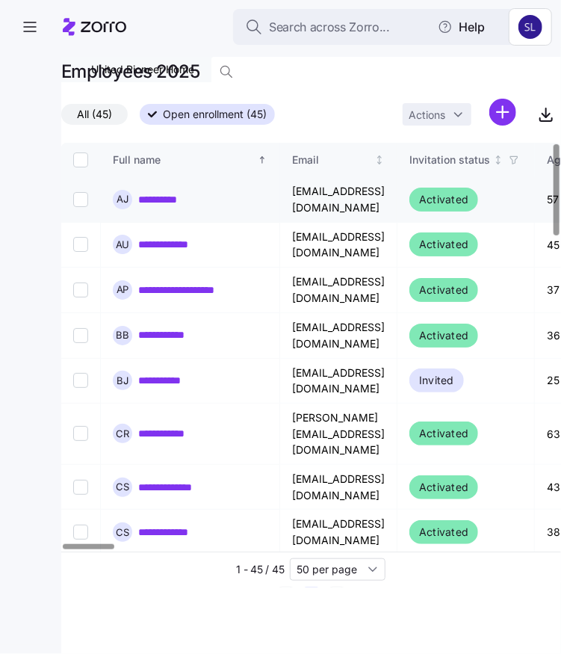
click at [157, 199] on link "**********" at bounding box center [168, 199] width 61 height 15
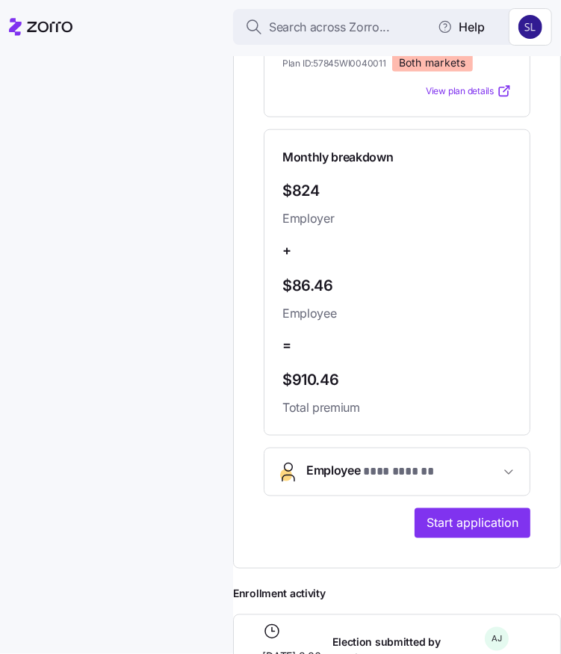
scroll to position [448, 0]
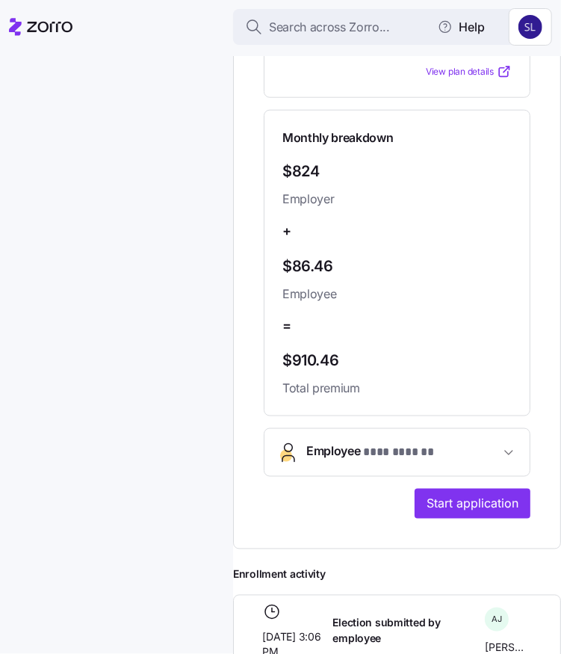
click at [468, 462] on span "Employee * *** ****** *" at bounding box center [402, 452] width 193 height 20
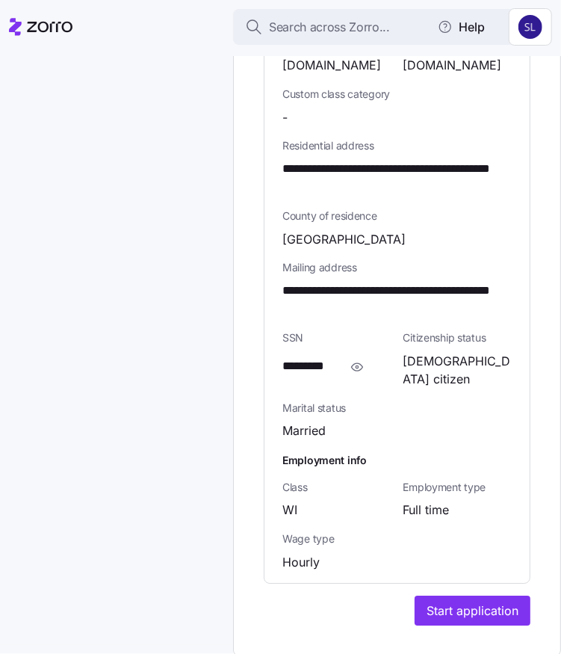
scroll to position [1270, 0]
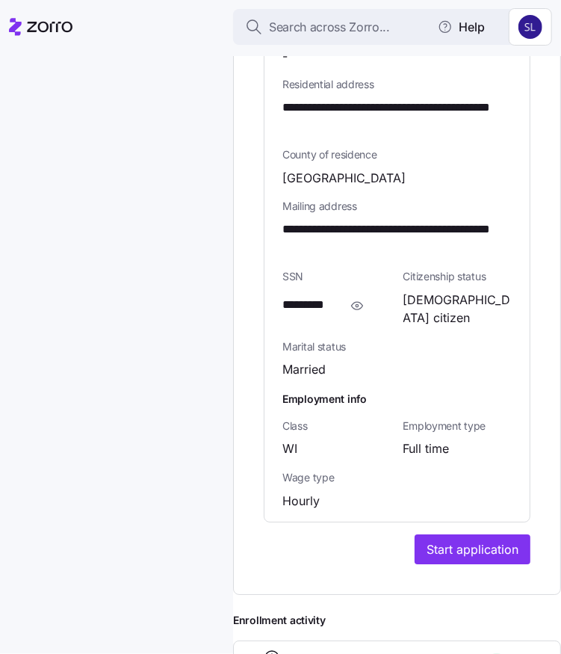
drag, startPoint x: 350, startPoint y: 321, endPoint x: 340, endPoint y: 323, distance: 9.8
click at [350, 314] on icon "button" at bounding box center [357, 306] width 15 height 18
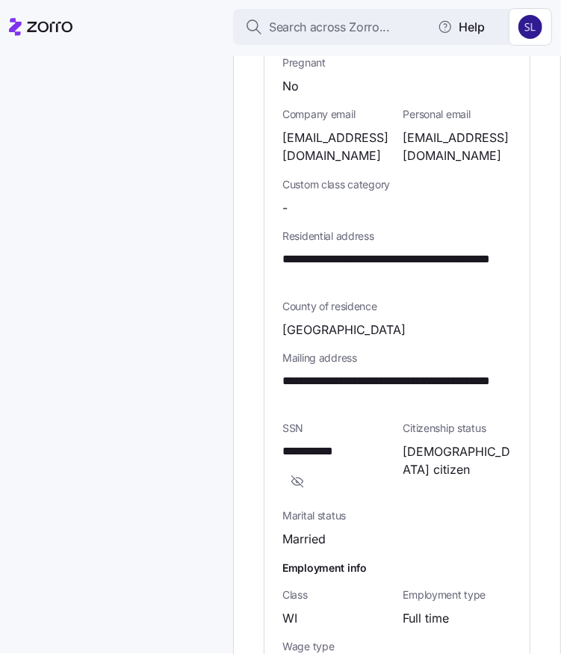
scroll to position [1046, 0]
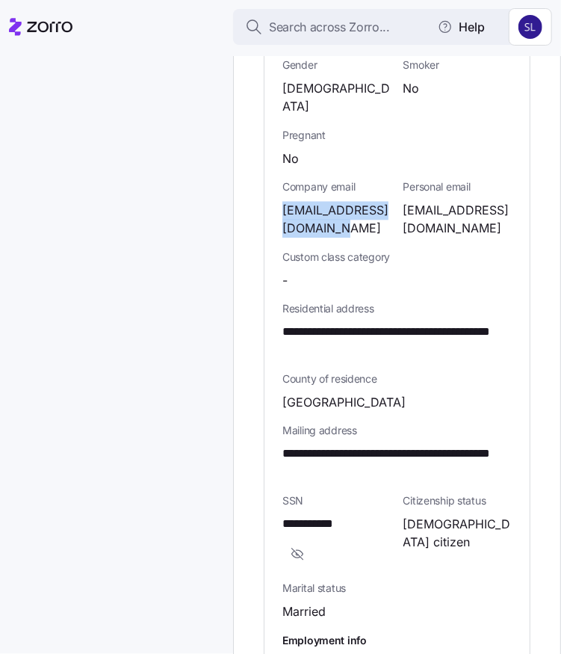
drag, startPoint x: 350, startPoint y: 225, endPoint x: 277, endPoint y: 205, distance: 75.7
click at [277, 205] on div "**********" at bounding box center [396, 321] width 265 height 884
copy span "[EMAIL_ADDRESS][DOMAIN_NAME]"
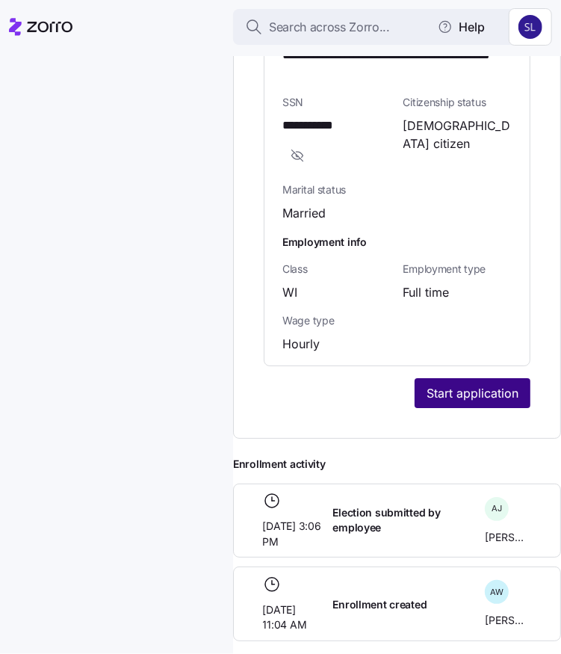
scroll to position [1513, 0]
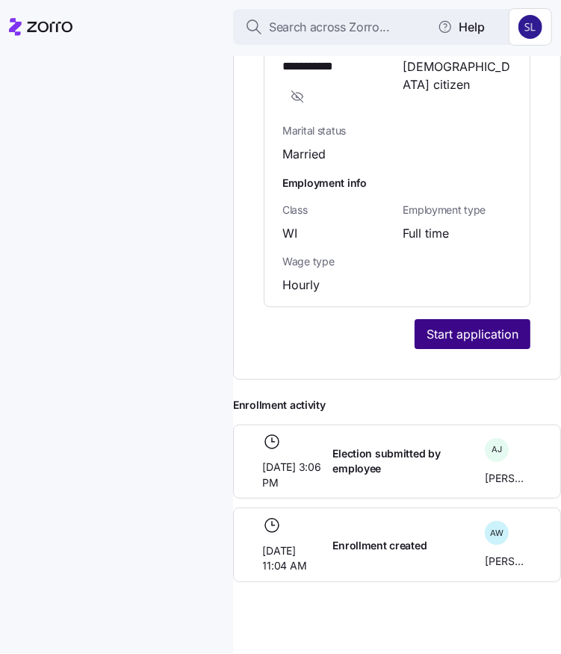
click at [442, 332] on span "Start application" at bounding box center [473, 334] width 92 height 18
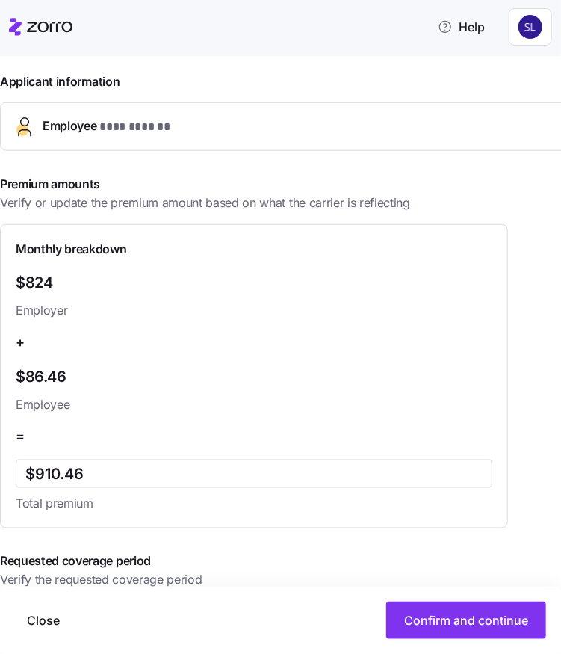
scroll to position [435, 0]
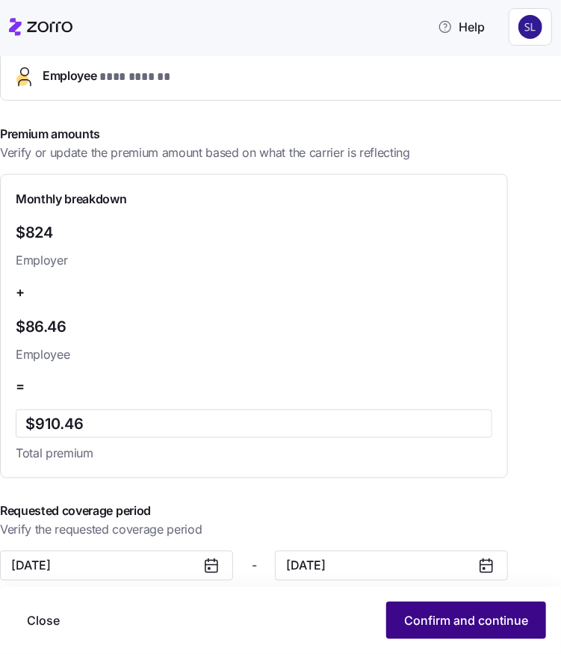
click at [468, 628] on span "Confirm and continue" at bounding box center [466, 620] width 124 height 18
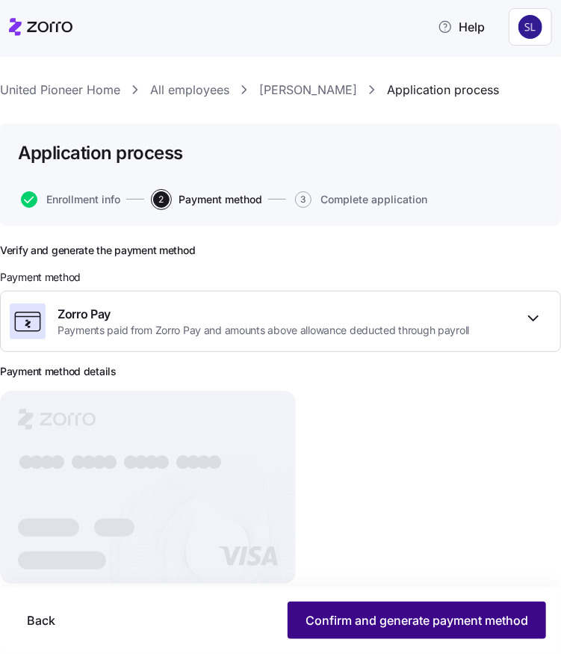
click at [394, 628] on span "Confirm and generate payment method" at bounding box center [417, 620] width 223 height 18
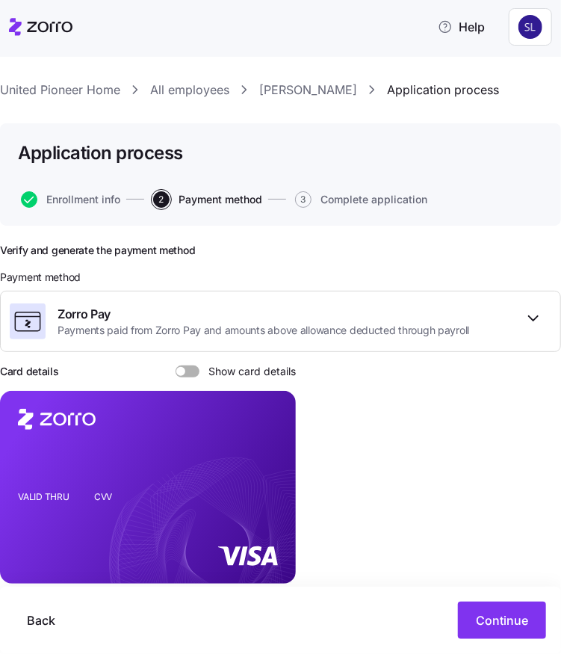
click at [188, 372] on span at bounding box center [192, 371] width 15 height 12
click at [176, 365] on input "Show card details" at bounding box center [176, 365] width 0 height 0
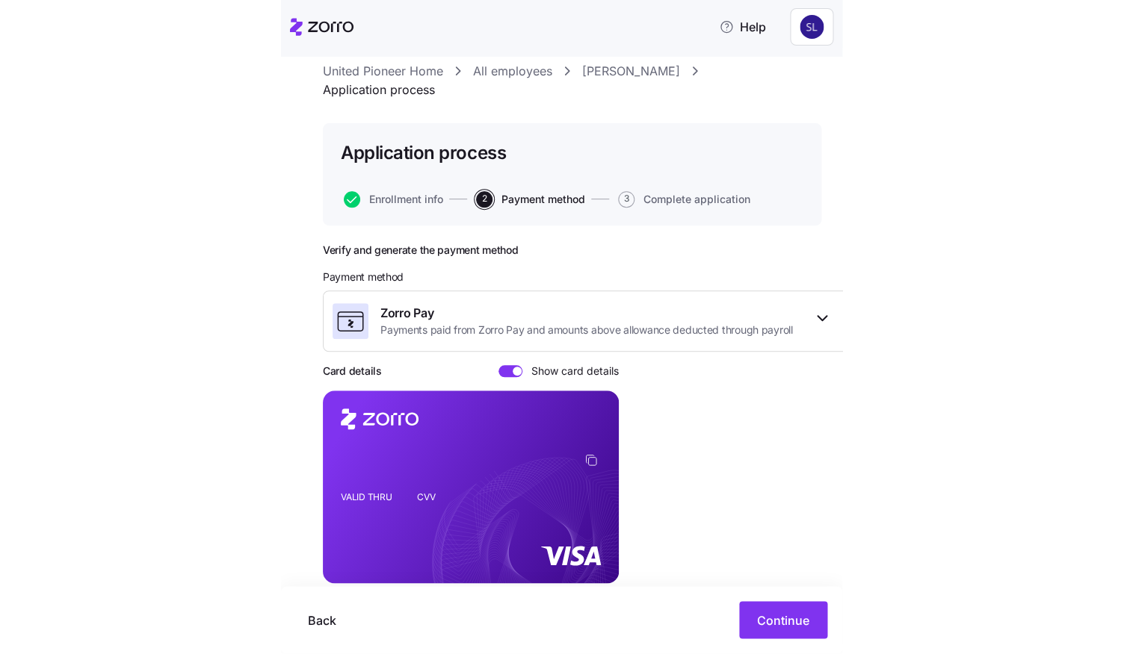
scroll to position [42, 0]
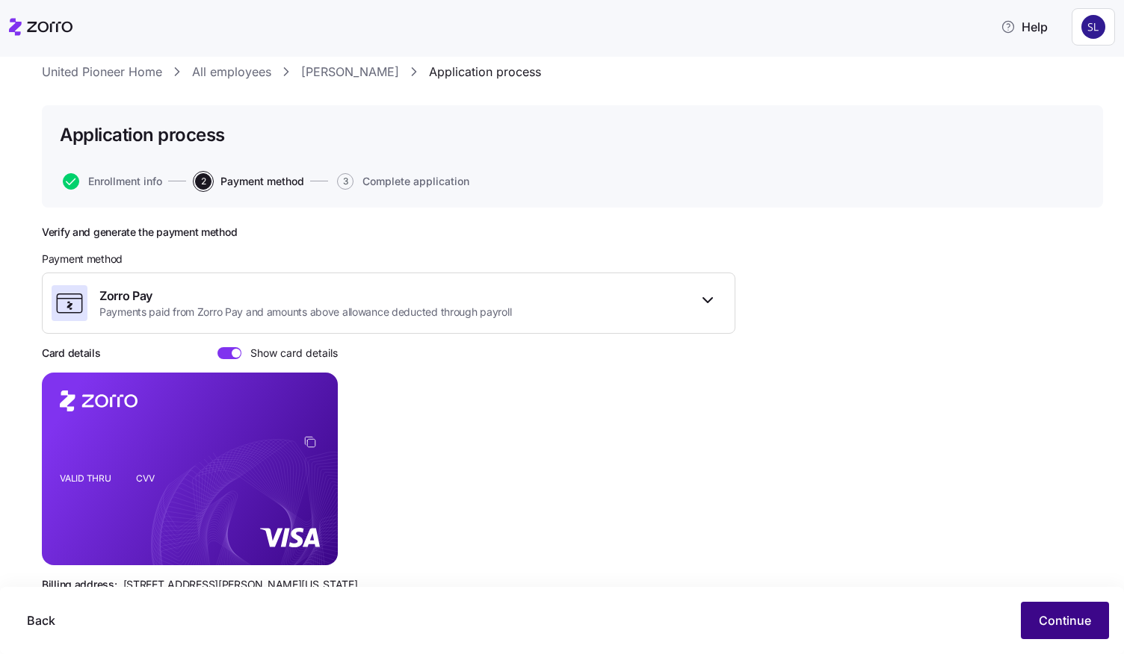
click at [560, 625] on span "Continue" at bounding box center [1064, 621] width 52 height 18
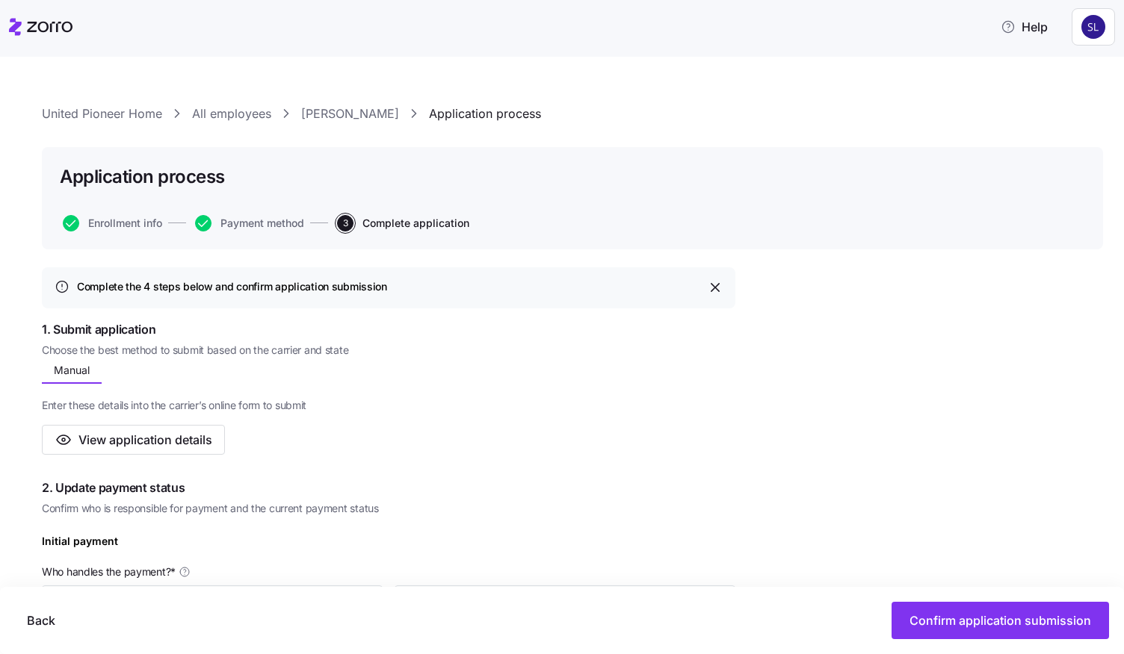
scroll to position [149, 0]
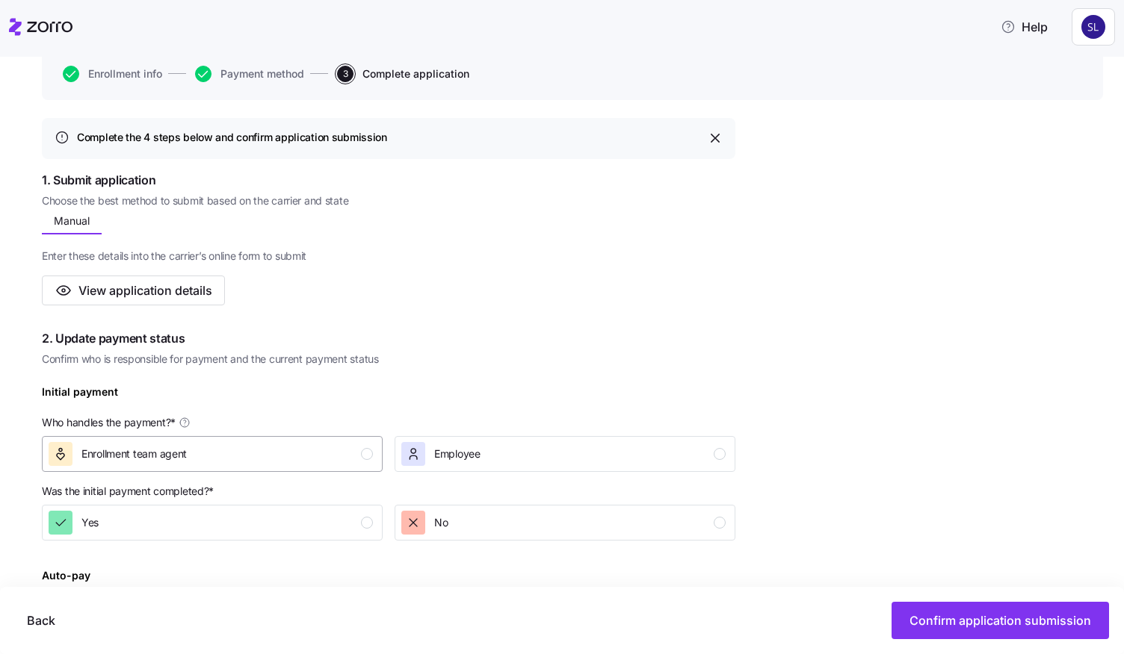
click at [217, 453] on div "Enrollment team agent" at bounding box center [211, 454] width 324 height 24
click at [230, 524] on div "Yes" at bounding box center [211, 523] width 324 height 24
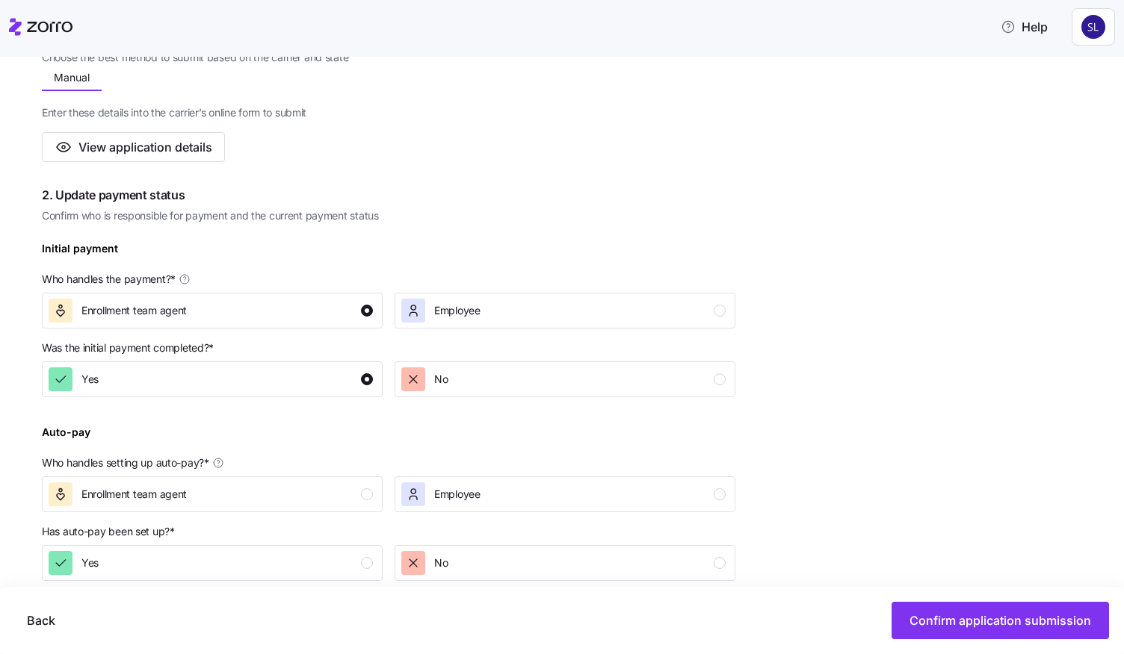
scroll to position [374, 0]
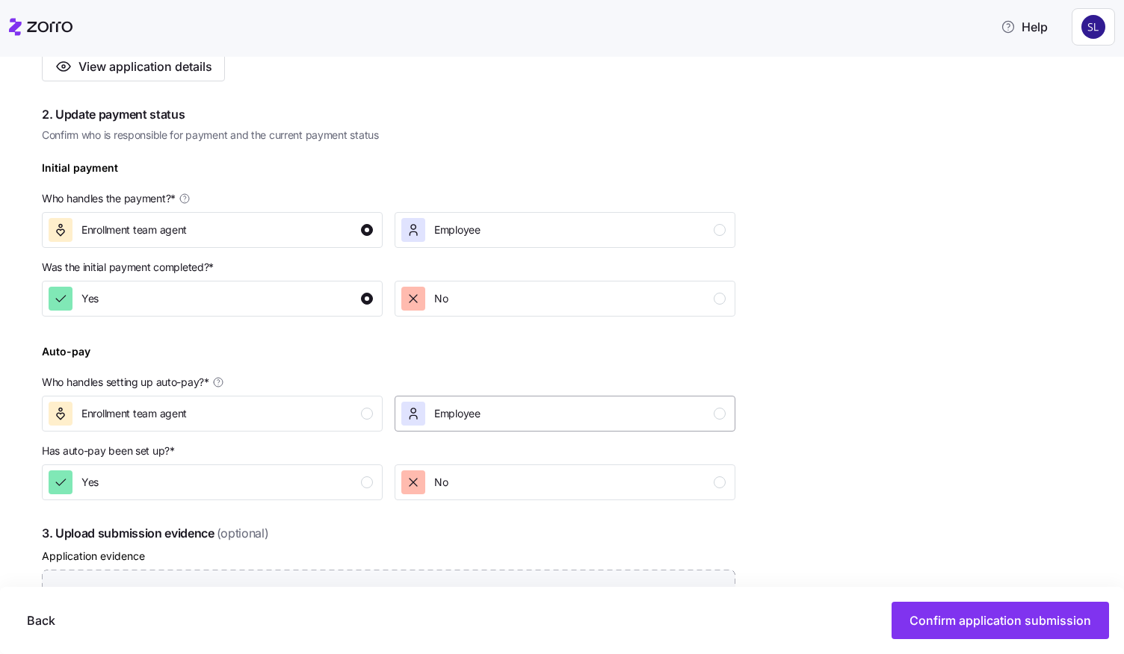
click at [480, 416] on span "Employee" at bounding box center [457, 413] width 46 height 15
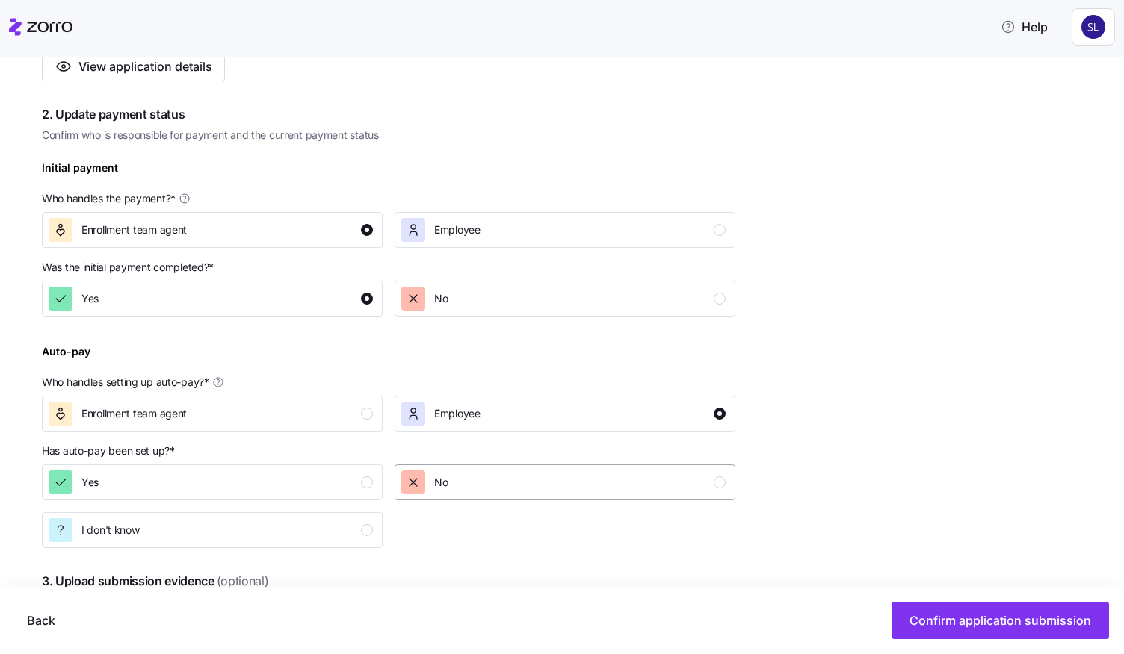
click at [486, 484] on div "No" at bounding box center [563, 483] width 324 height 24
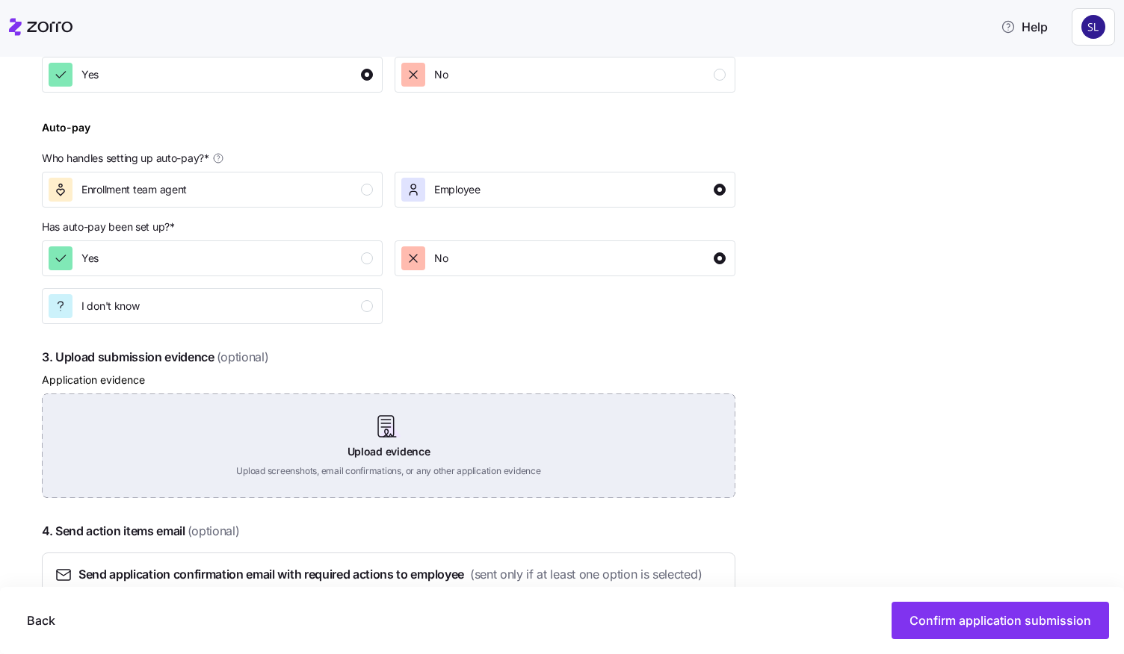
click at [468, 462] on div "Upload evidence Upload screenshots, email confirmations, or any other applicati…" at bounding box center [388, 446] width 693 height 105
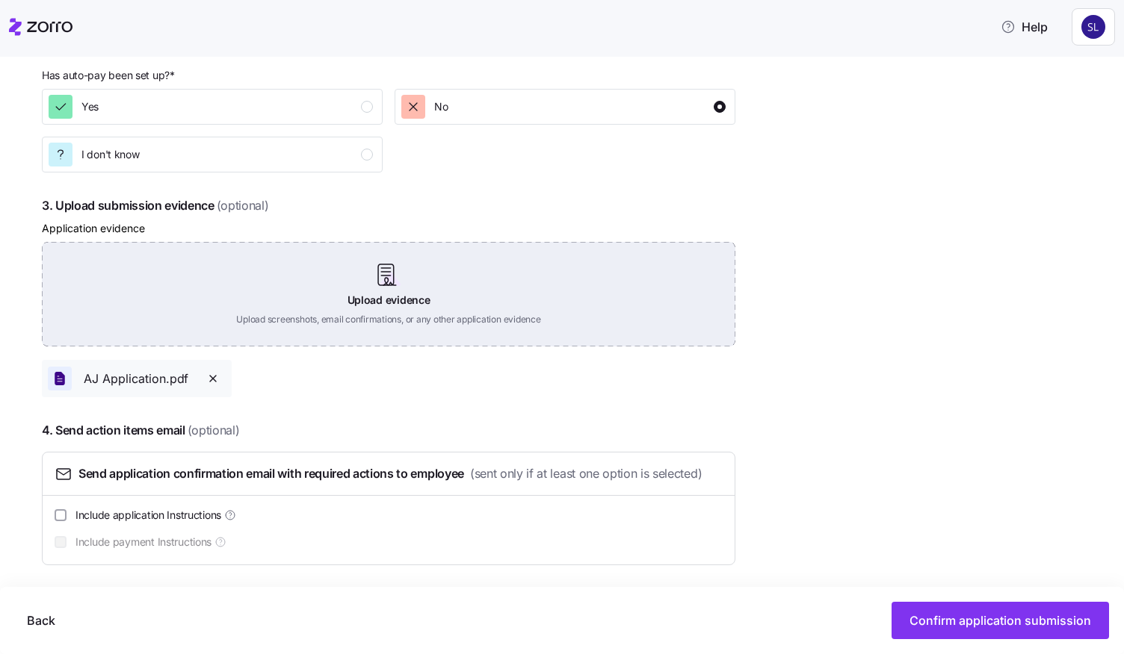
scroll to position [753, 0]
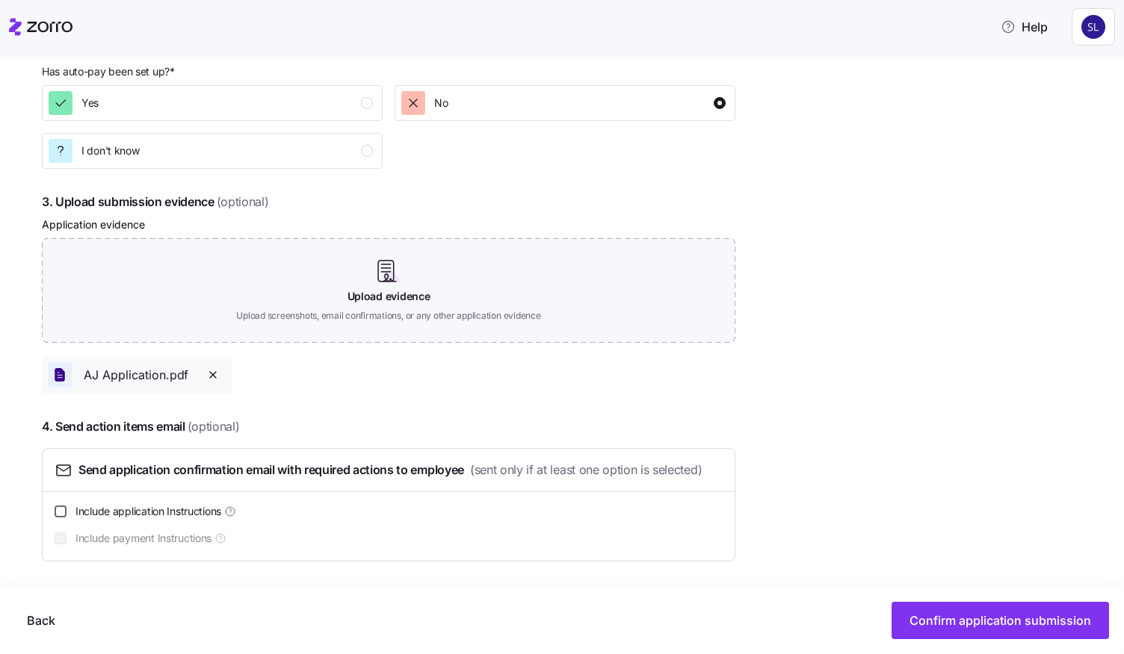
click at [64, 512] on input "Include application Instructions" at bounding box center [61, 512] width 12 height 12
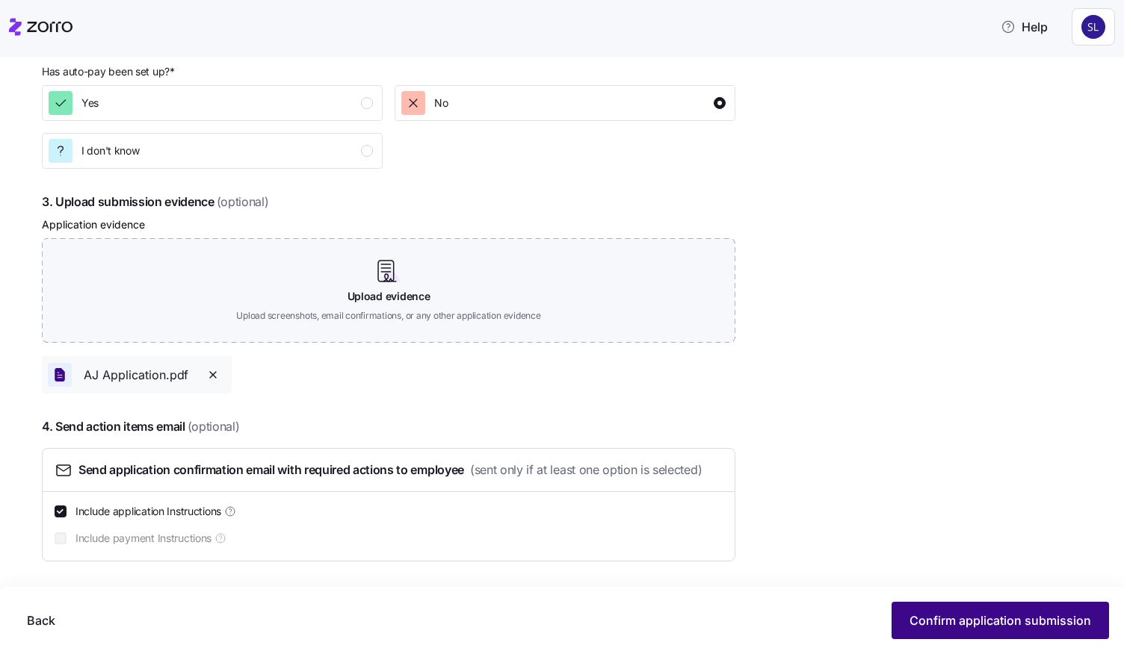
click at [560, 615] on span "Confirm application submission" at bounding box center [1000, 621] width 182 height 18
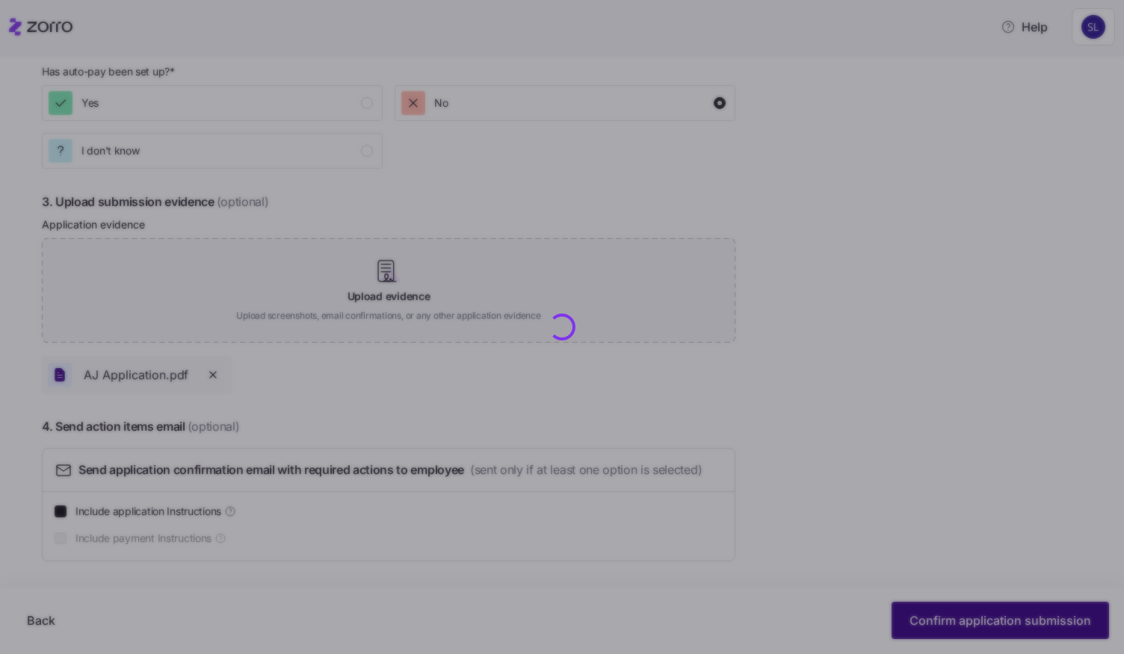
checkbox input "false"
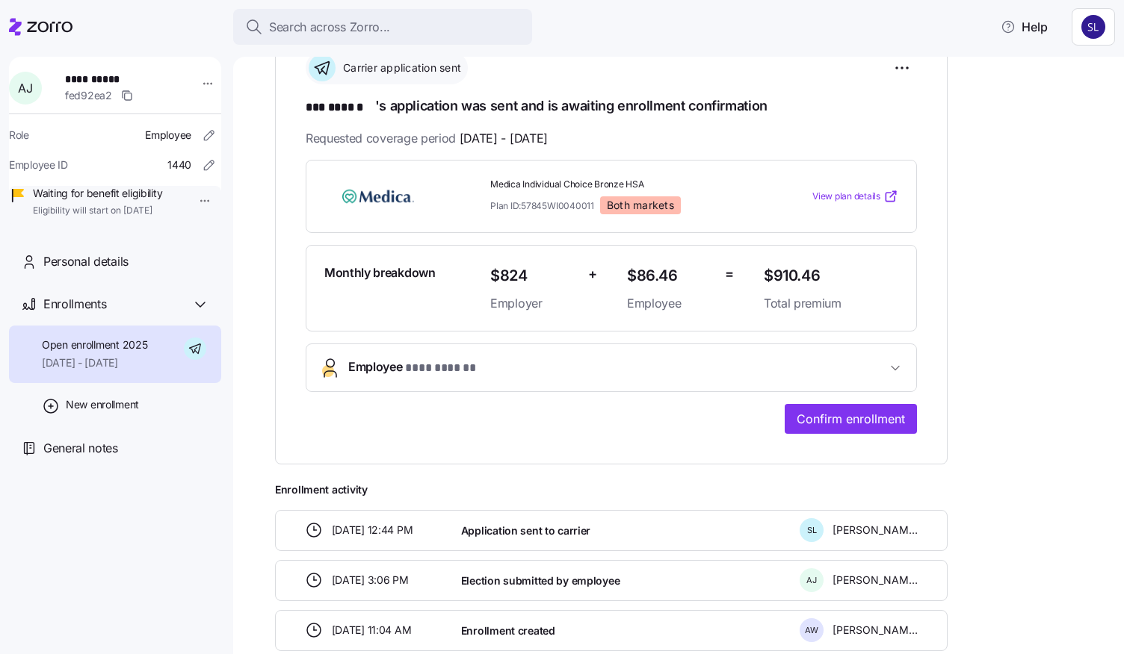
scroll to position [307, 0]
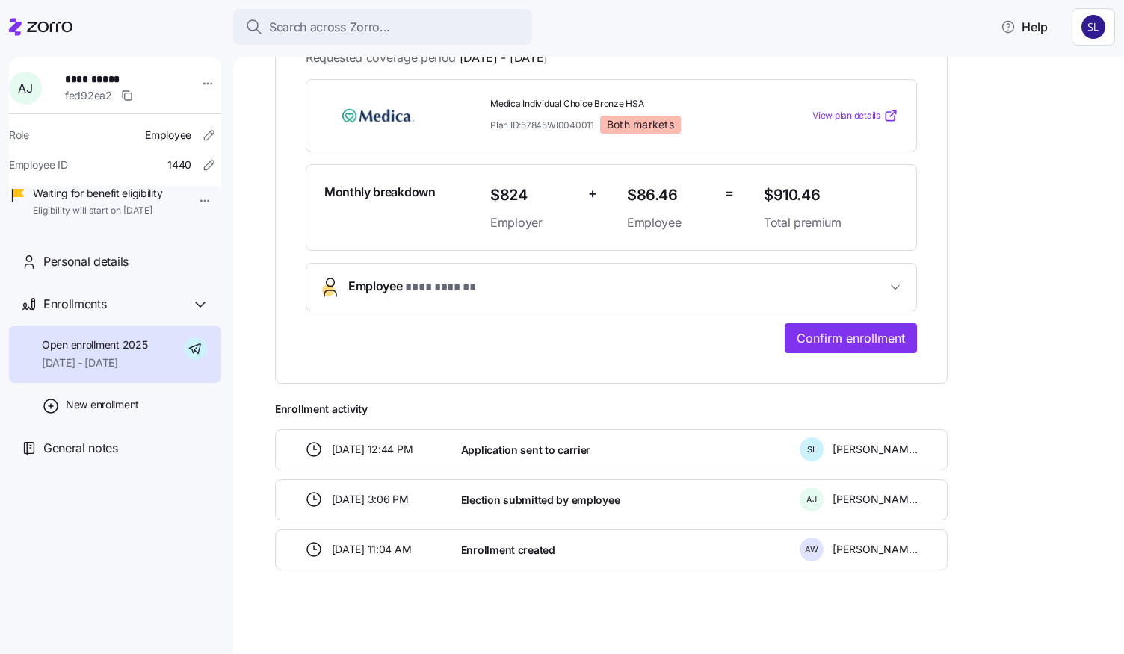
click at [502, 295] on button "Employee * *** ****** *" at bounding box center [611, 287] width 610 height 47
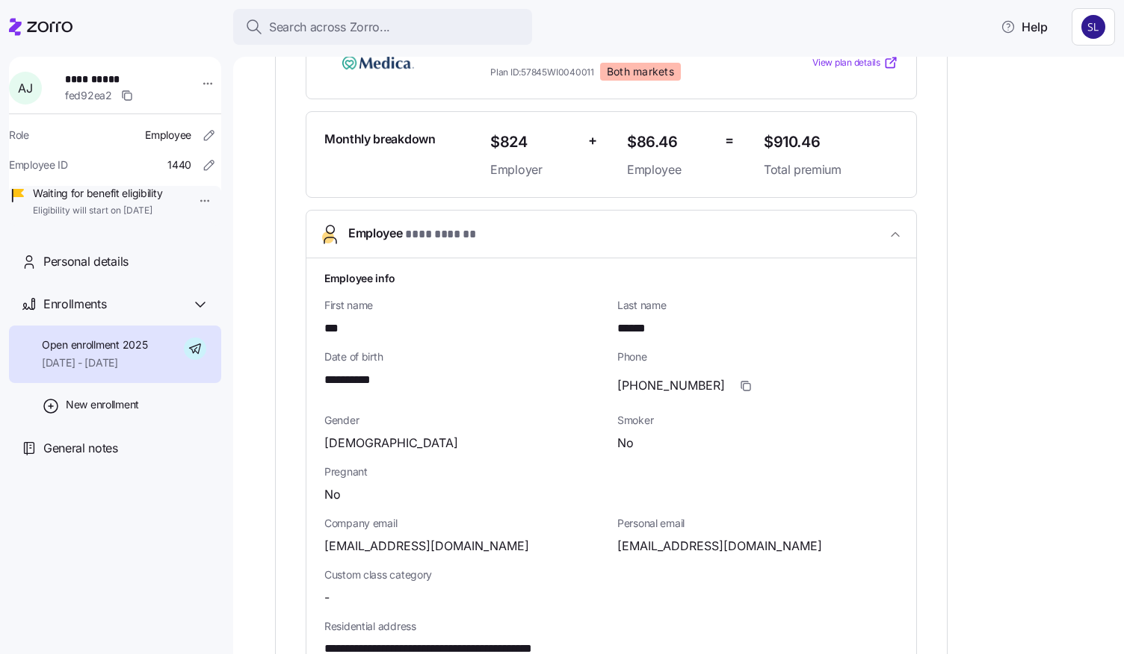
scroll to position [382, 0]
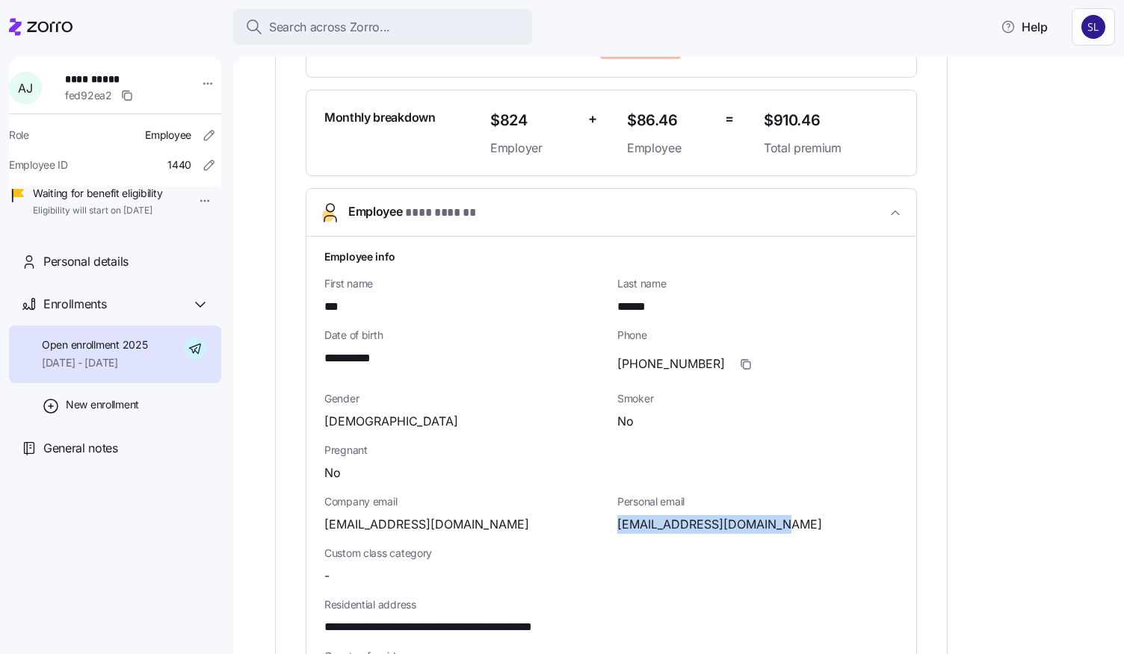
drag, startPoint x: 769, startPoint y: 524, endPoint x: 618, endPoint y: 520, distance: 151.7
click at [560, 520] on span "[EMAIL_ADDRESS][DOMAIN_NAME]" at bounding box center [719, 524] width 205 height 19
copy span "[EMAIL_ADDRESS][DOMAIN_NAME]"
